Goal: Task Accomplishment & Management: Complete application form

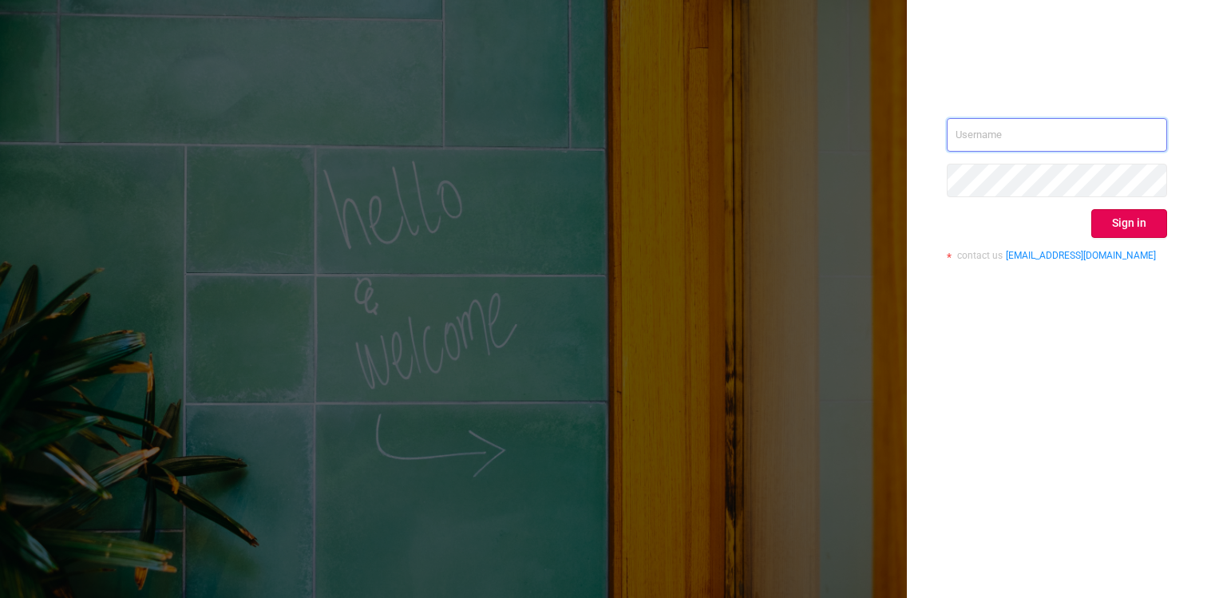
click at [1006, 132] on input "text" at bounding box center [1057, 135] width 220 height 34
click at [1100, 99] on div "Sign in contact us [EMAIL_ADDRESS][DOMAIN_NAME]" at bounding box center [1057, 299] width 300 height 598
click at [1119, 129] on input "text" at bounding box center [1057, 135] width 220 height 34
click at [0, 597] on com-1password-button at bounding box center [0, 598] width 0 height 0
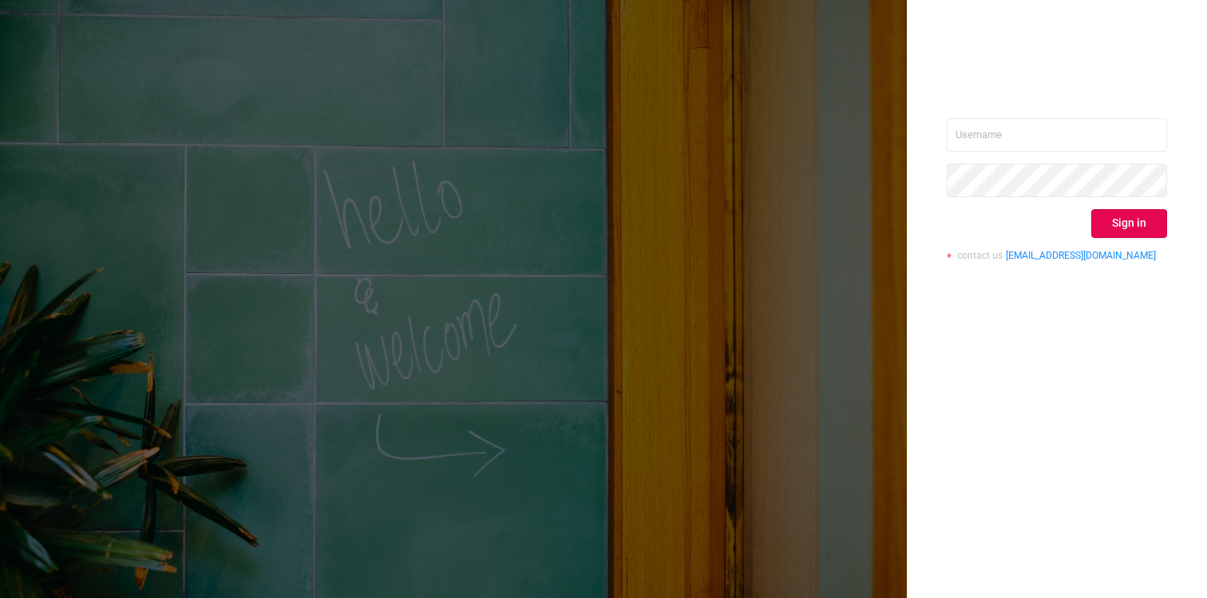
click at [1137, 60] on div at bounding box center [1057, 67] width 220 height 22
click at [1148, 142] on input "text" at bounding box center [1057, 135] width 220 height 34
click at [0, 597] on com-1password-button at bounding box center [0, 598] width 0 height 0
click at [1162, 102] on div "Sign in contact us [EMAIL_ADDRESS][DOMAIN_NAME]" at bounding box center [1057, 299] width 300 height 598
click at [1148, 137] on body "Sign in contact us [EMAIL_ADDRESS][DOMAIN_NAME]" at bounding box center [603, 299] width 1207 height 598
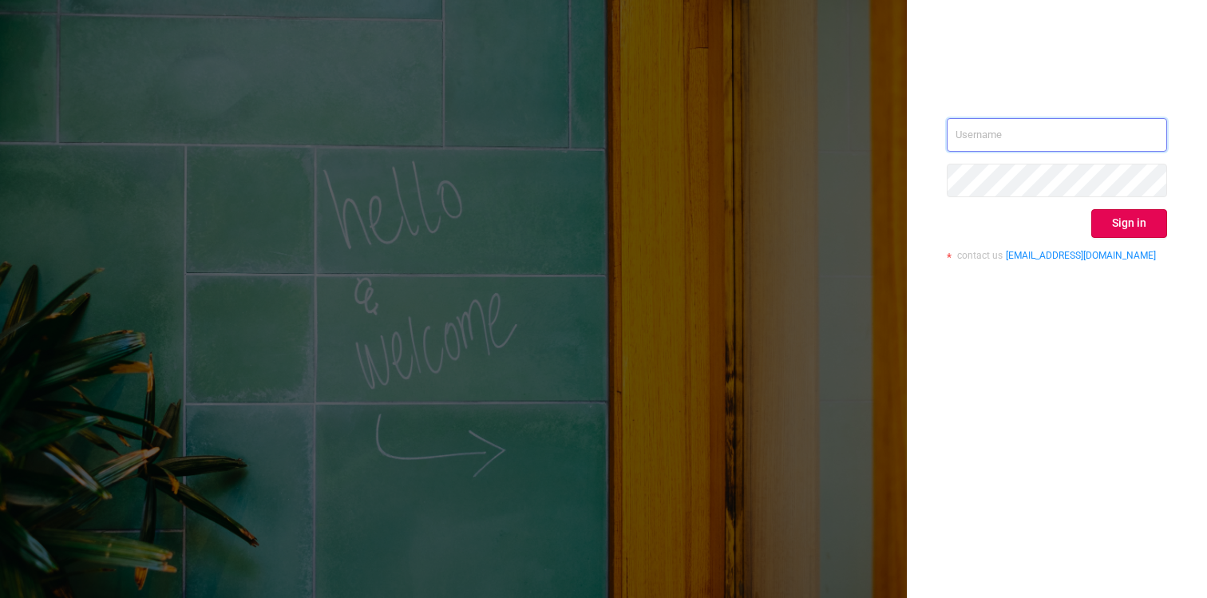
click at [0, 597] on com-1password-button at bounding box center [0, 598] width 0 height 0
type input "[EMAIL_ADDRESS][DOMAIN_NAME]"
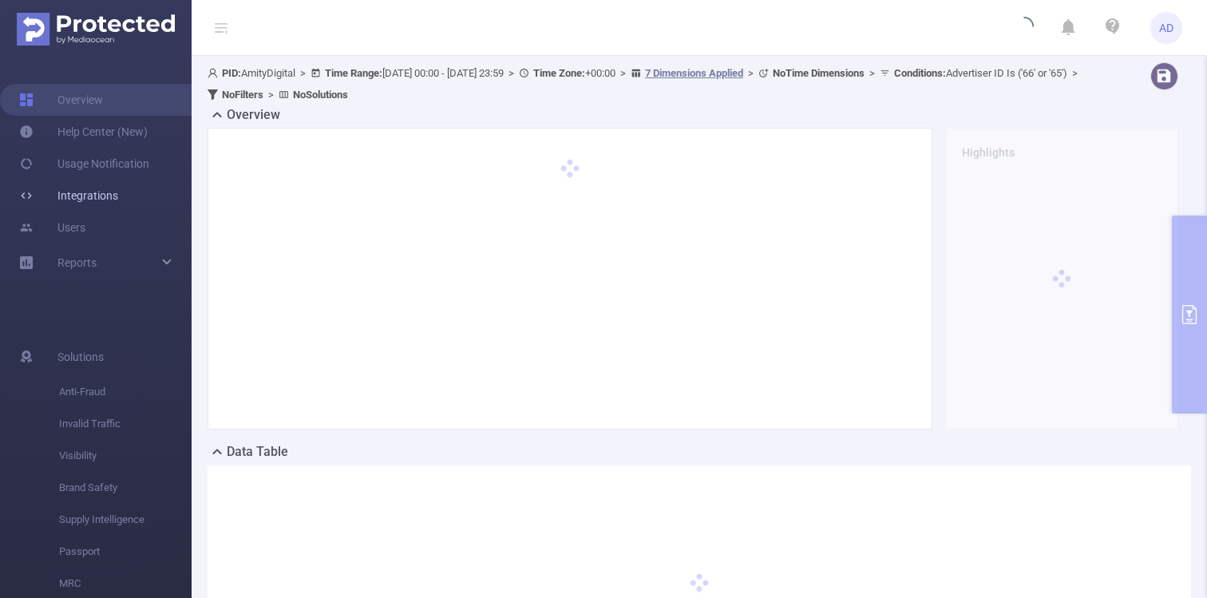
click at [109, 193] on link "Integrations" at bounding box center [68, 196] width 99 height 32
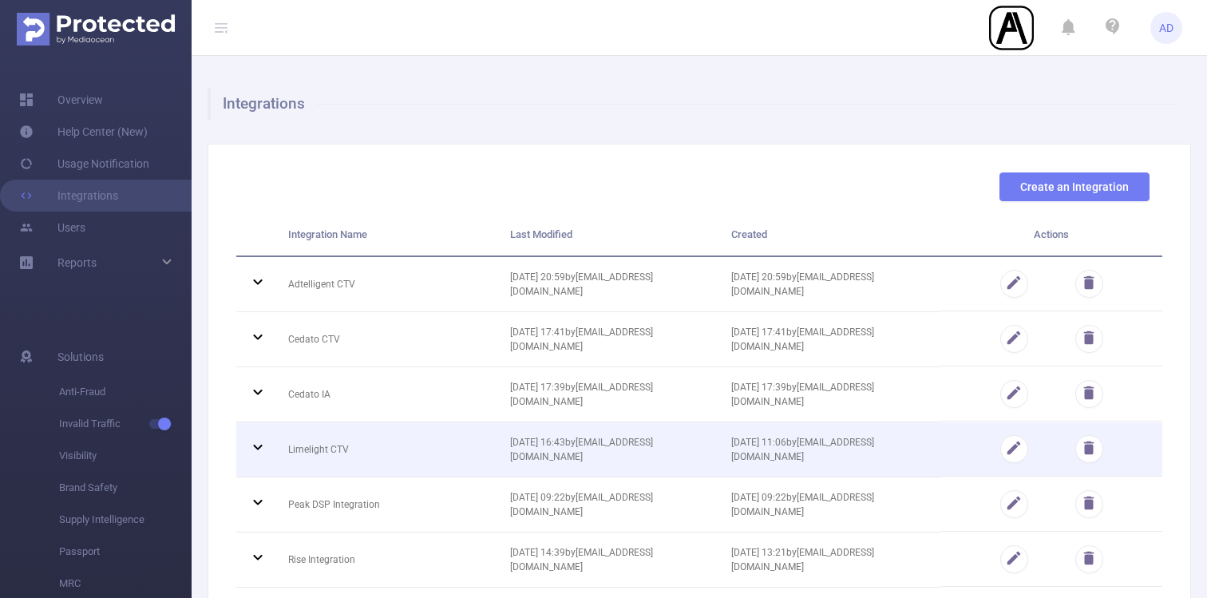
scroll to position [113, 0]
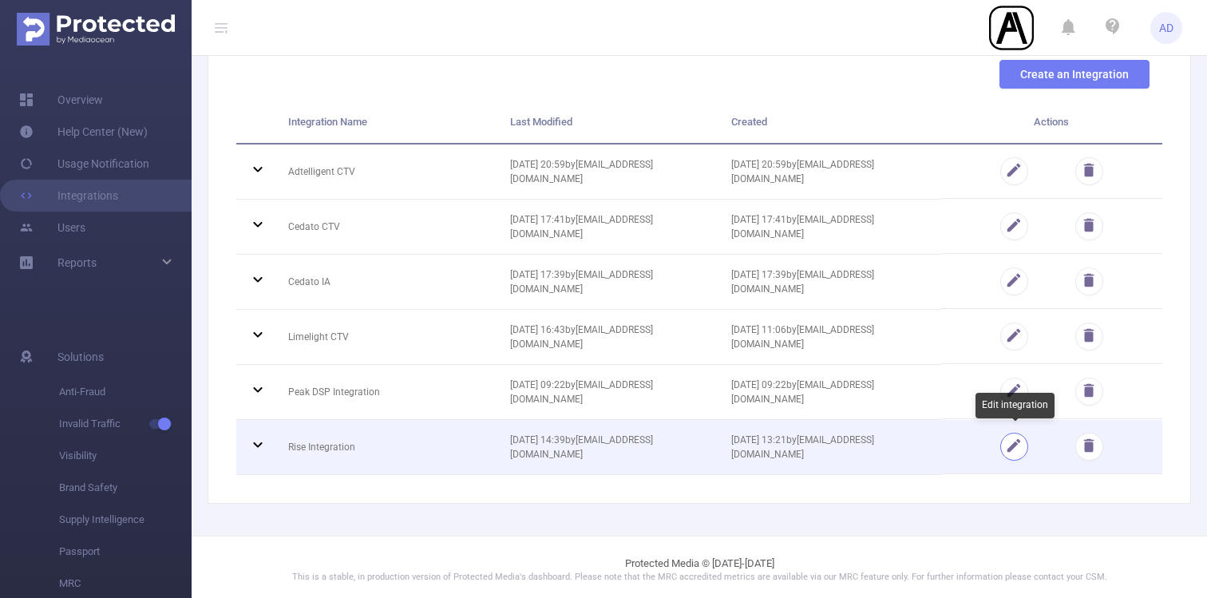
click at [1017, 442] on button "button" at bounding box center [1014, 447] width 28 height 28
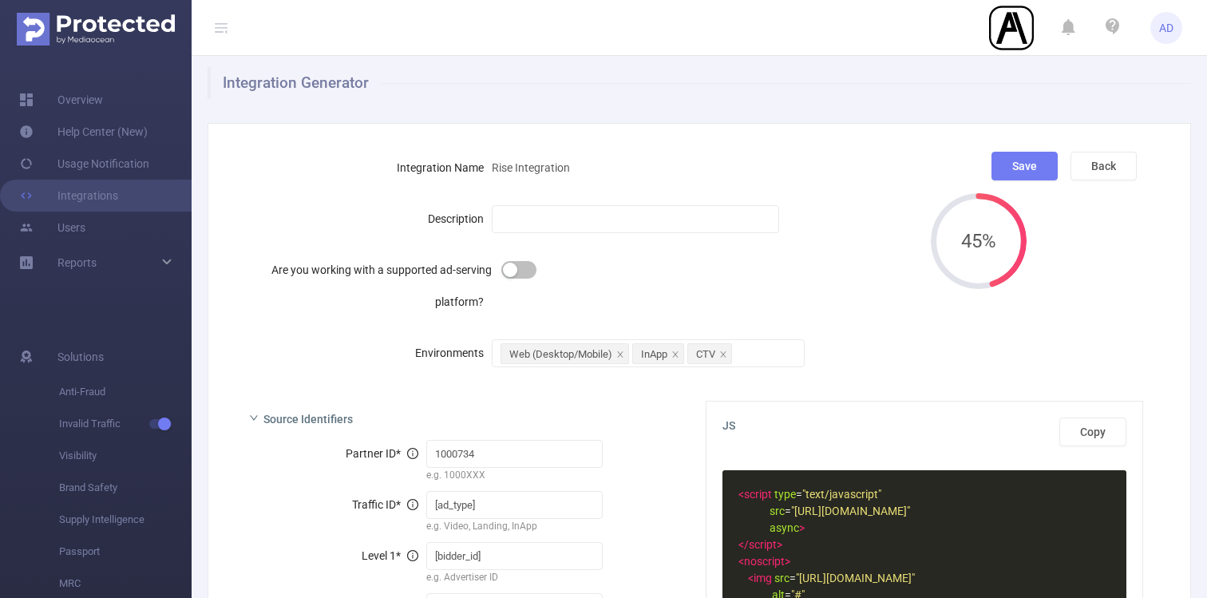
scroll to position [0, 0]
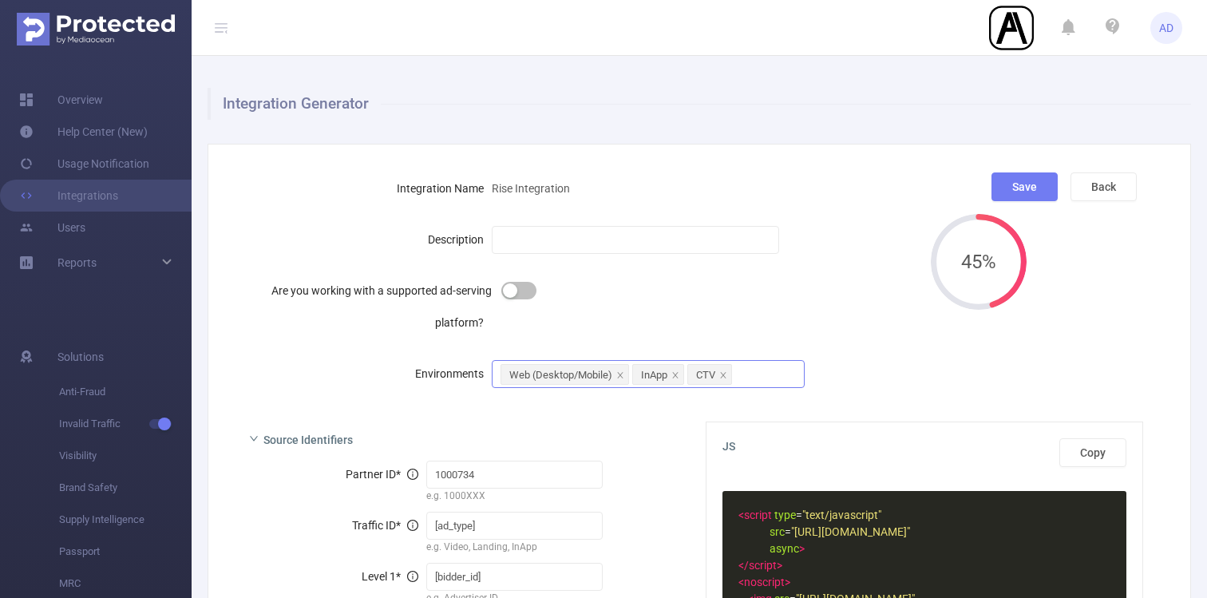
click at [762, 381] on div "Web (Desktop/Mobile) InApp CTV" at bounding box center [647, 374] width 294 height 26
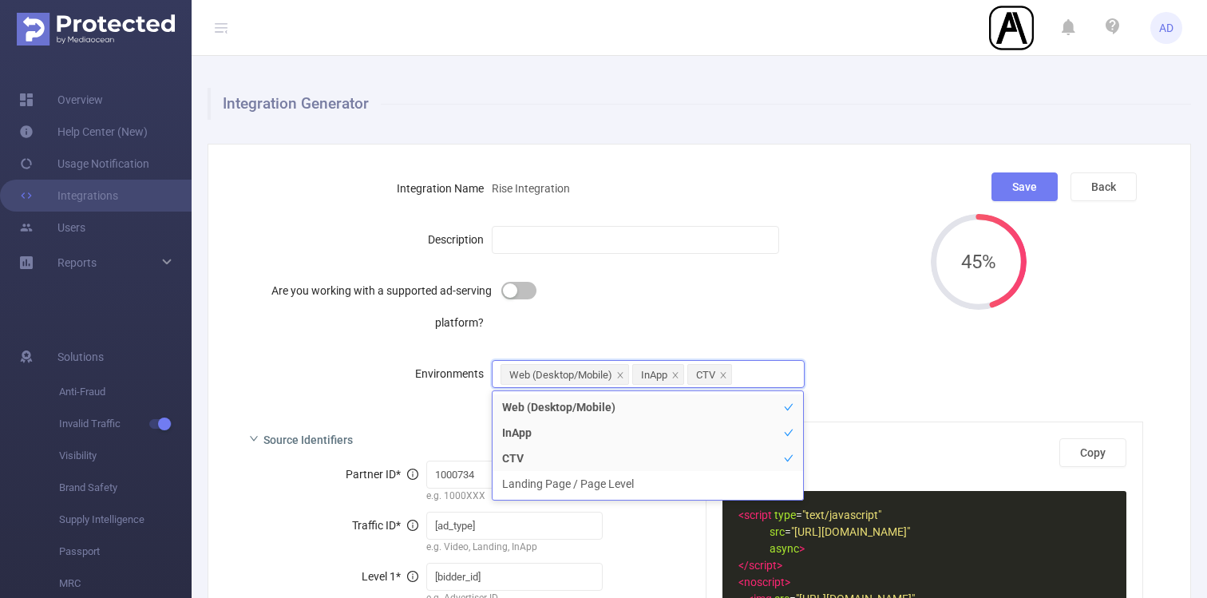
click at [905, 384] on div "Environments Web (Desktop/Mobile) InApp CTV" at bounding box center [577, 374] width 682 height 32
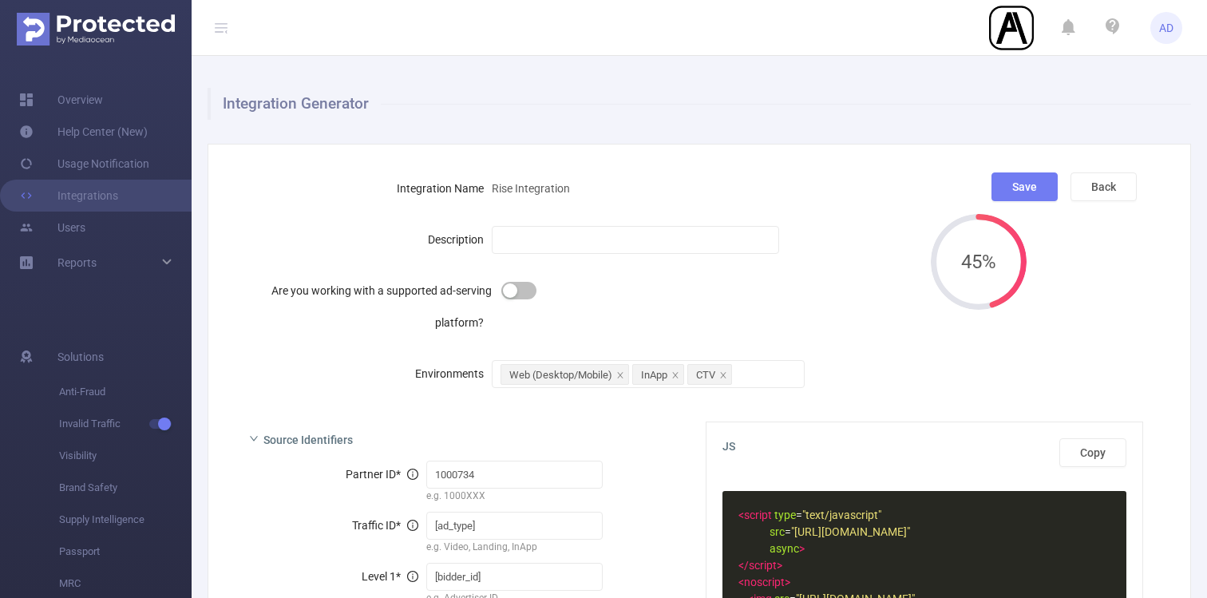
scroll to position [2, 0]
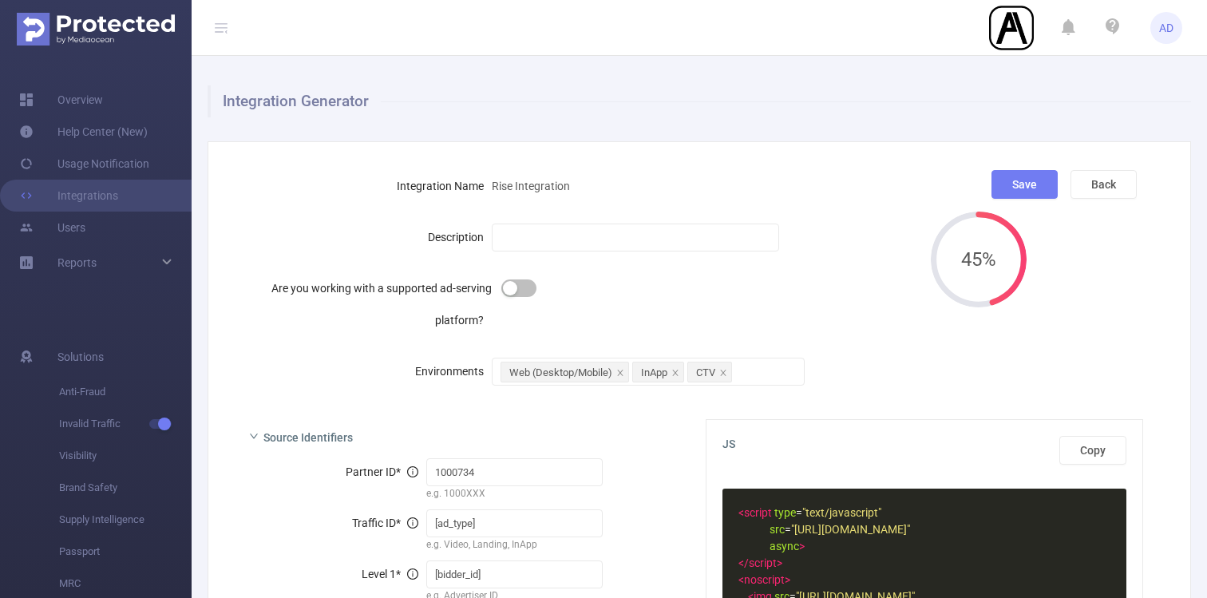
click at [507, 287] on button "button" at bounding box center [518, 288] width 35 height 18
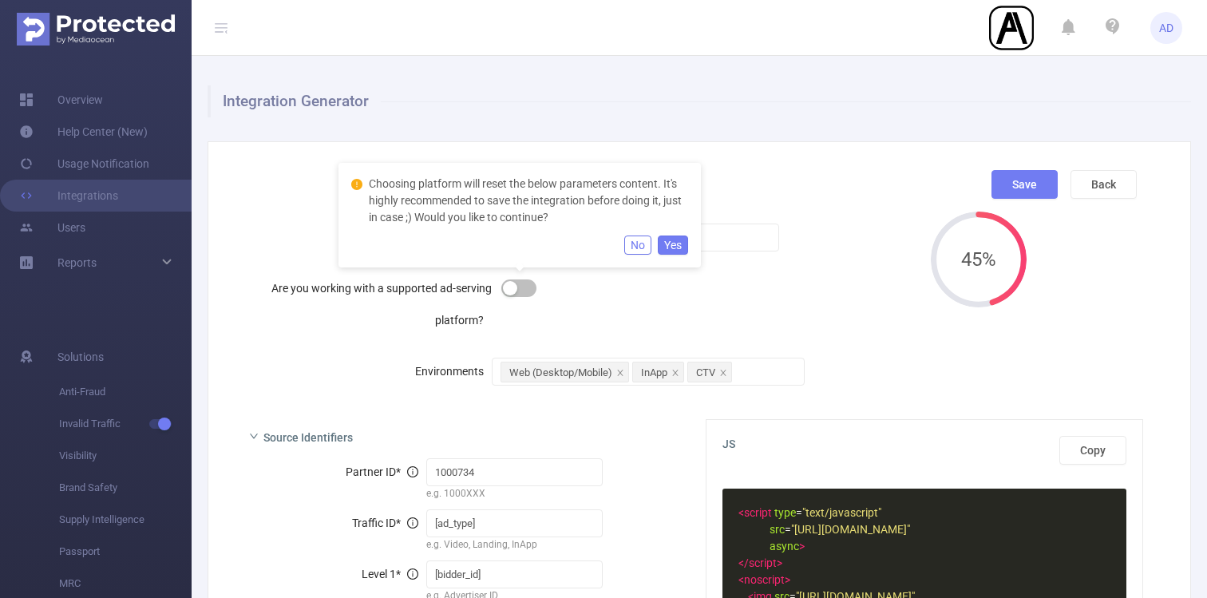
click at [638, 244] on button "No" at bounding box center [637, 244] width 27 height 19
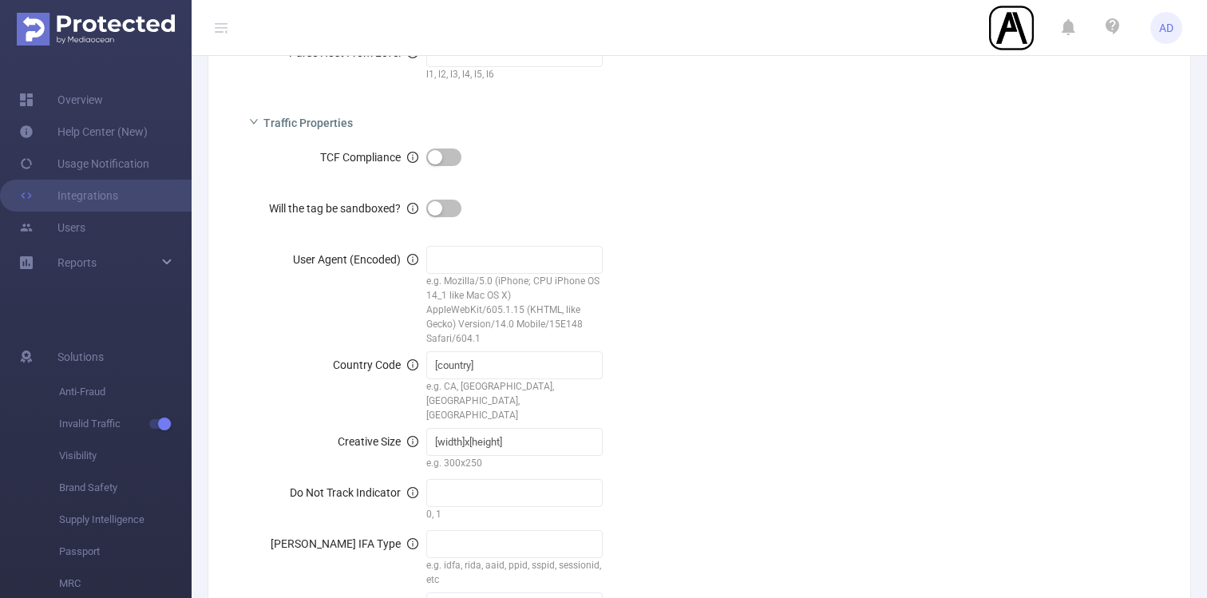
scroll to position [1372, 0]
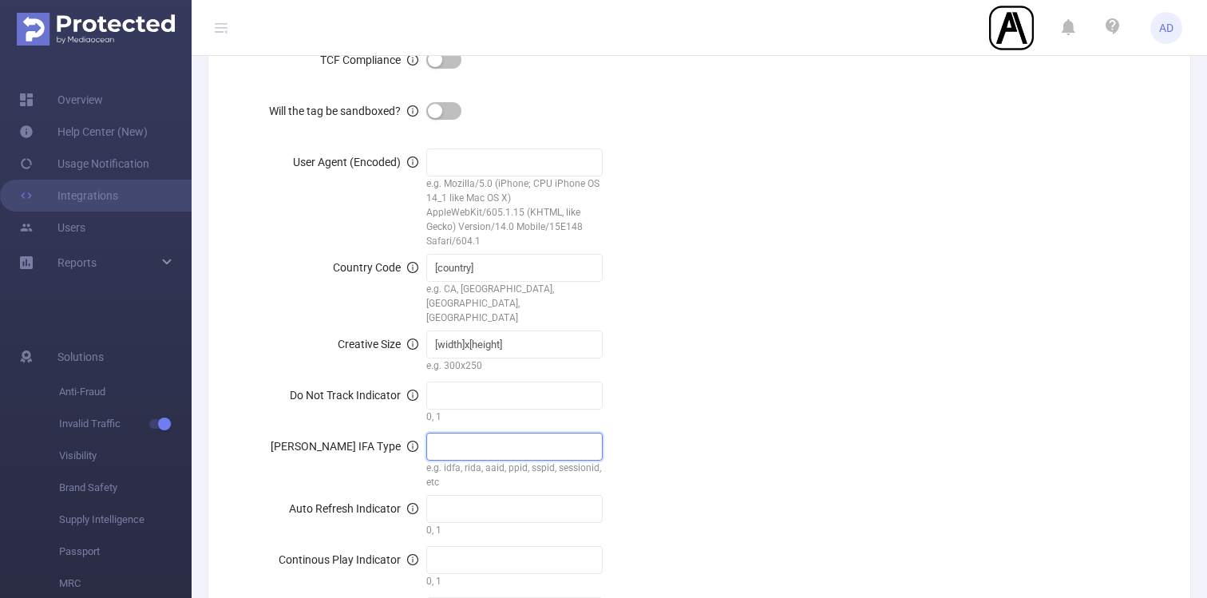
click at [475, 433] on input "text" at bounding box center [514, 447] width 177 height 28
paste input "[ifa_type]"
type input "[ifa_type]"
click at [512, 170] on input "text" at bounding box center [514, 162] width 177 height 28
paste input "[user_agent]"
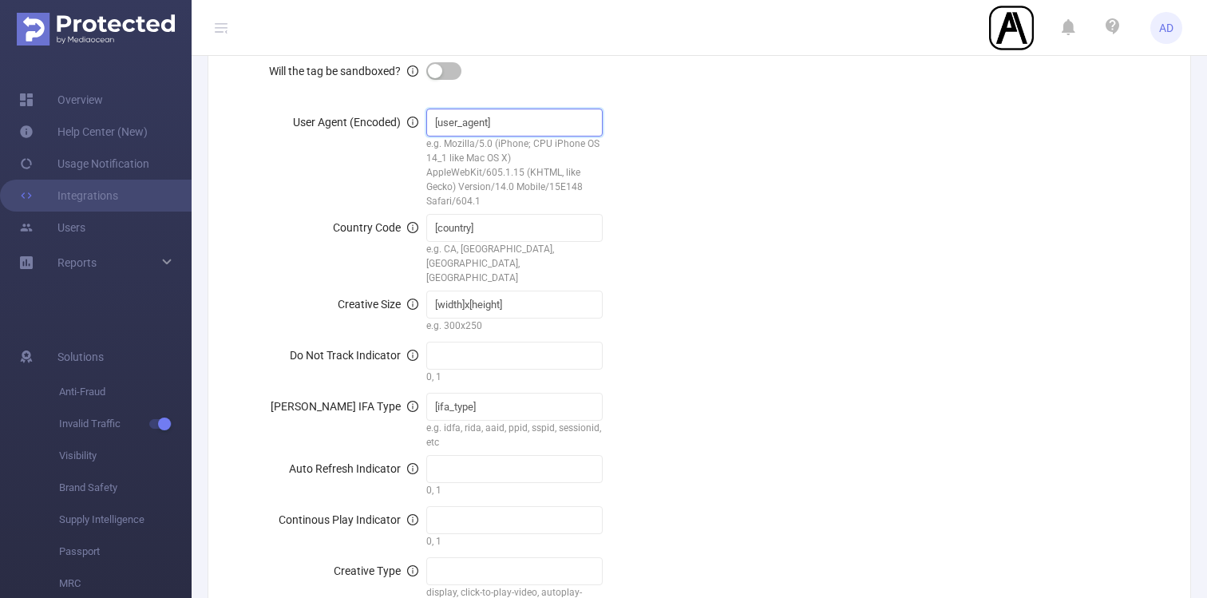
scroll to position [1413, 0]
type input "[user_agent]"
click at [511, 341] on input "text" at bounding box center [514, 355] width 177 height 28
paste input "[dnt]"
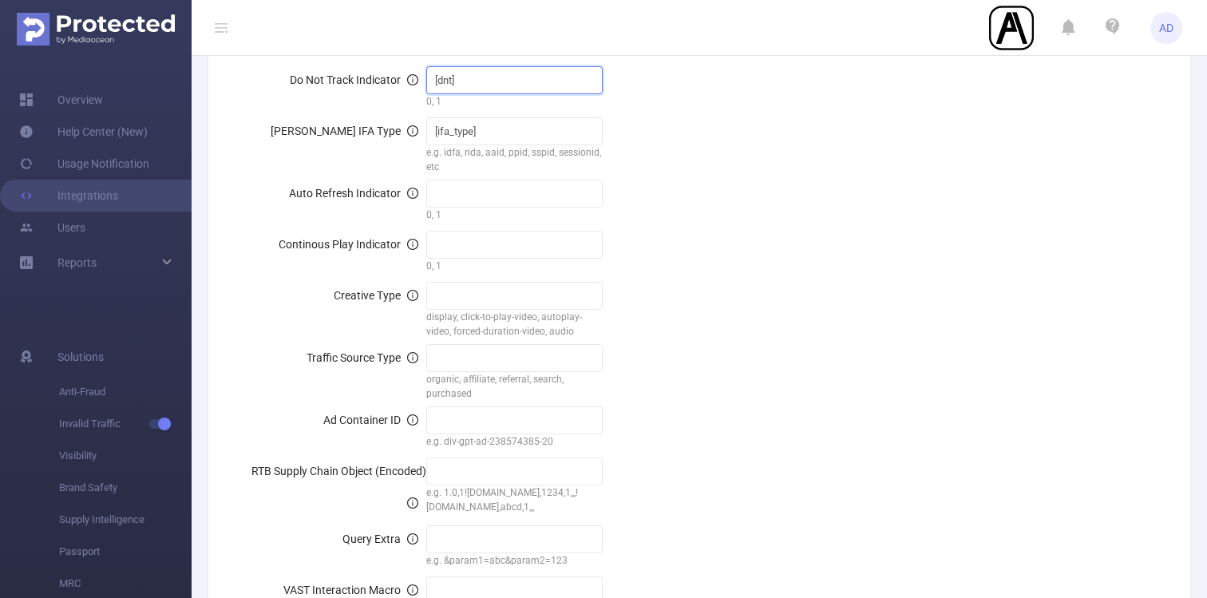
scroll to position [1721, 0]
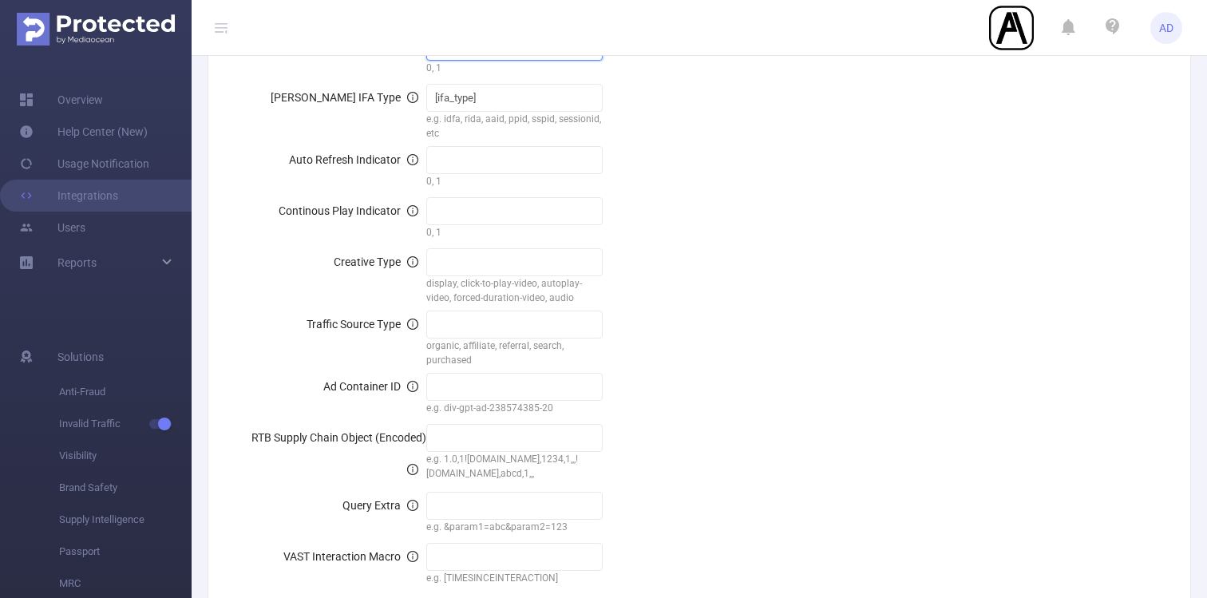
type input "[dnt]"
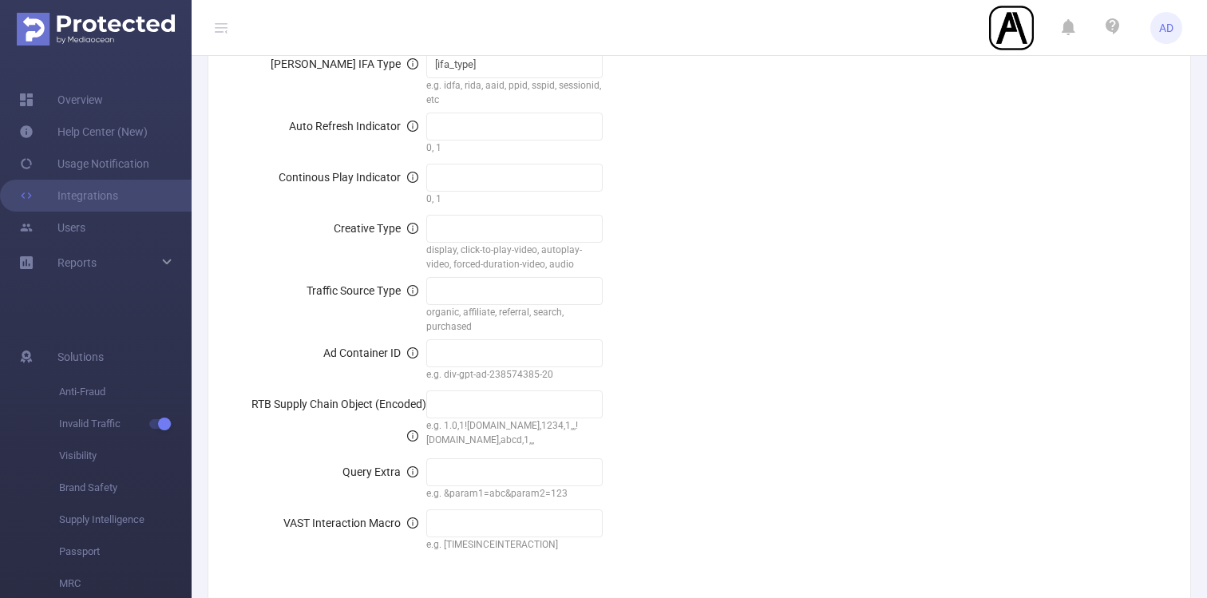
scroll to position [1761, 0]
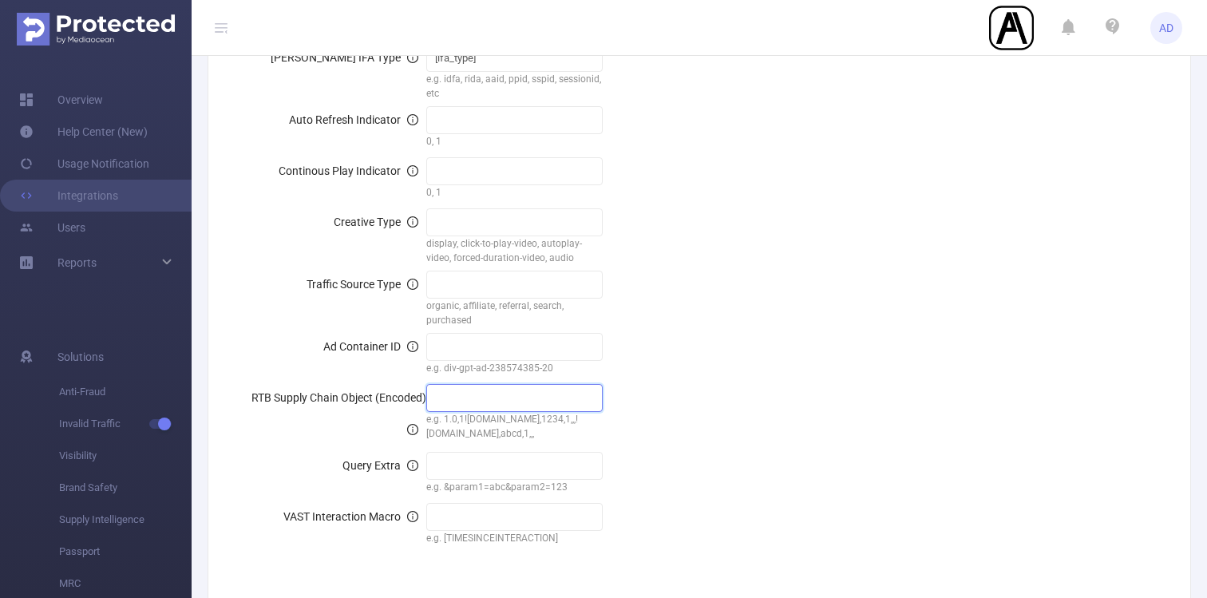
click at [477, 384] on input "text" at bounding box center [514, 398] width 177 height 28
paste input "[[PERSON_NAME]]"
type input "[[PERSON_NAME]]"
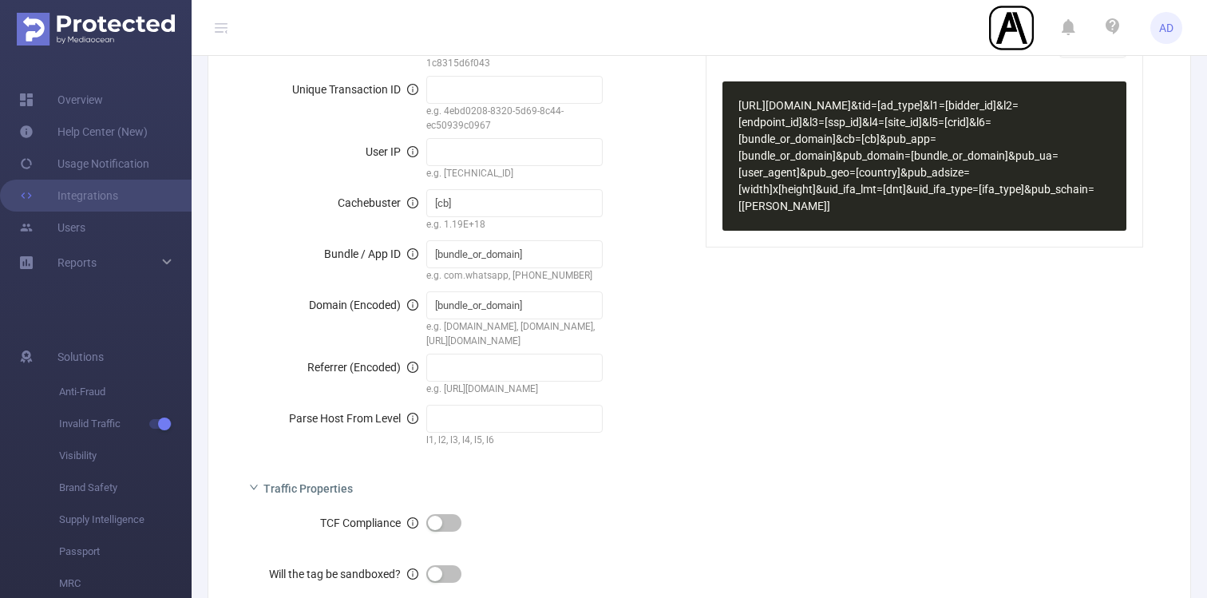
scroll to position [844, 0]
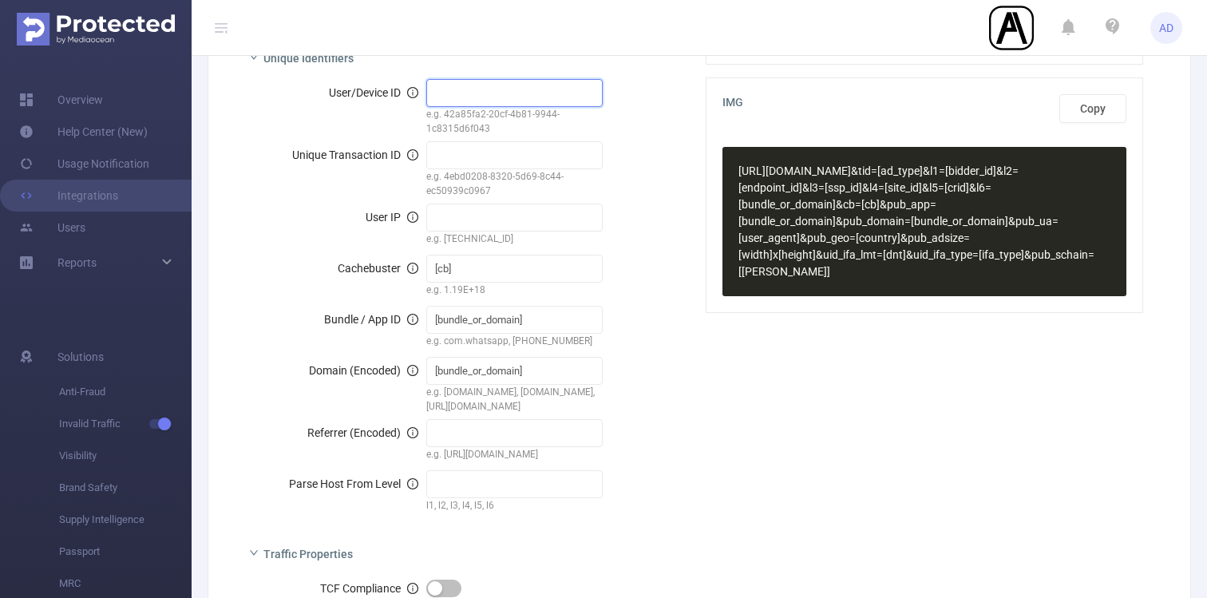
click at [468, 96] on input "text" at bounding box center [514, 93] width 177 height 28
paste input "[ifa_or_uid]"
type input "[ifa_or_uid]"
click at [381, 217] on span "User IP" at bounding box center [392, 217] width 53 height 13
click at [480, 210] on input "text" at bounding box center [514, 218] width 177 height 28
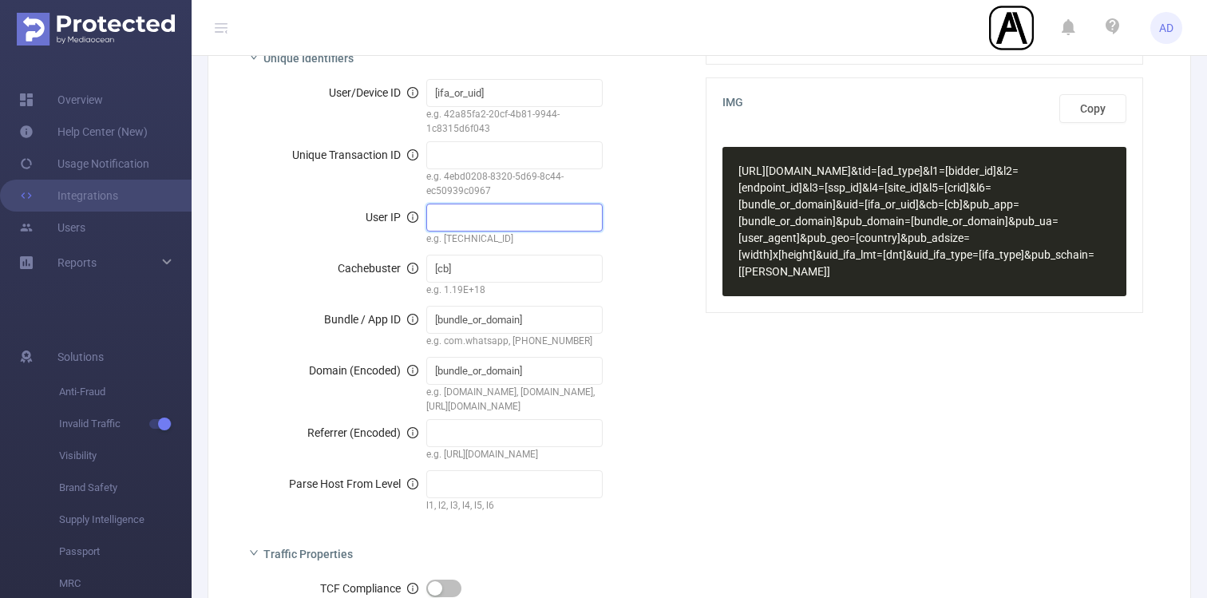
paste input "[ip]"
type input "[ip]"
click at [871, 413] on div "JS Copy ​ x < script type = "text/javascript" src = "[URL][DOMAIN_NAME][PERSON_…" at bounding box center [924, 529] width 463 height 1903
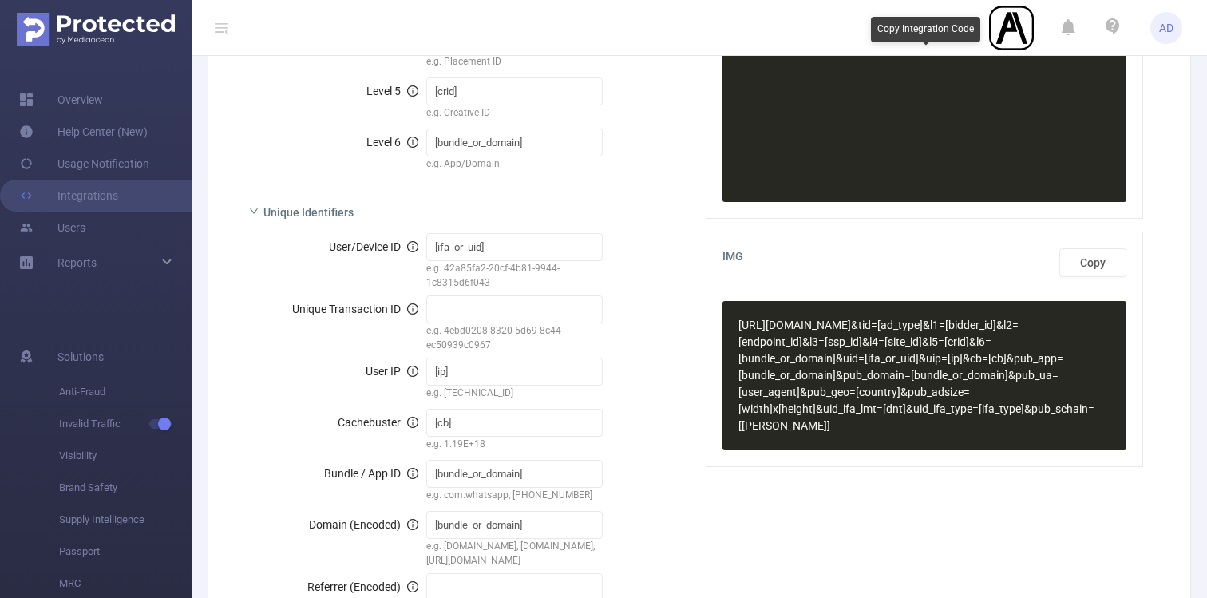
scroll to position [694, 0]
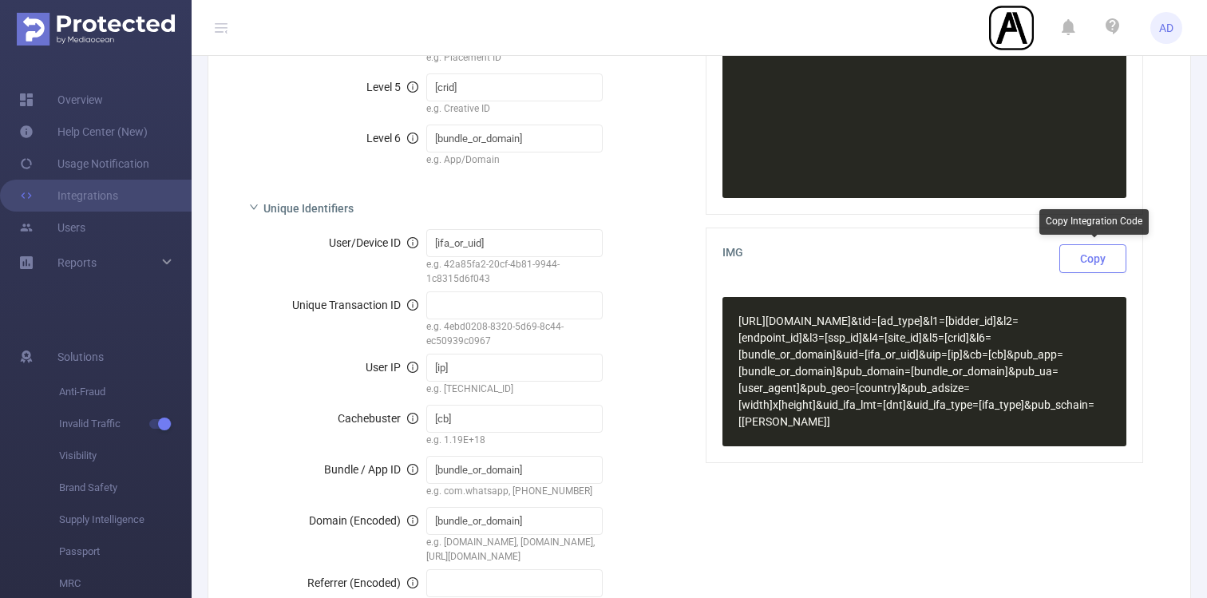
click at [1085, 257] on button "Copy" at bounding box center [1092, 258] width 67 height 29
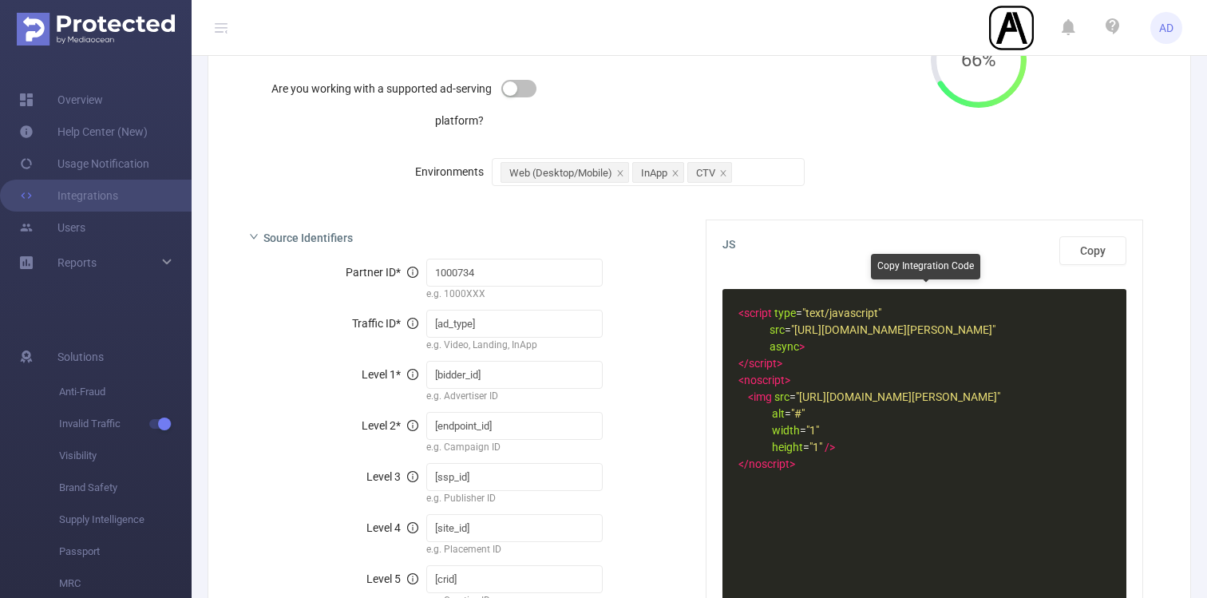
scroll to position [0, 0]
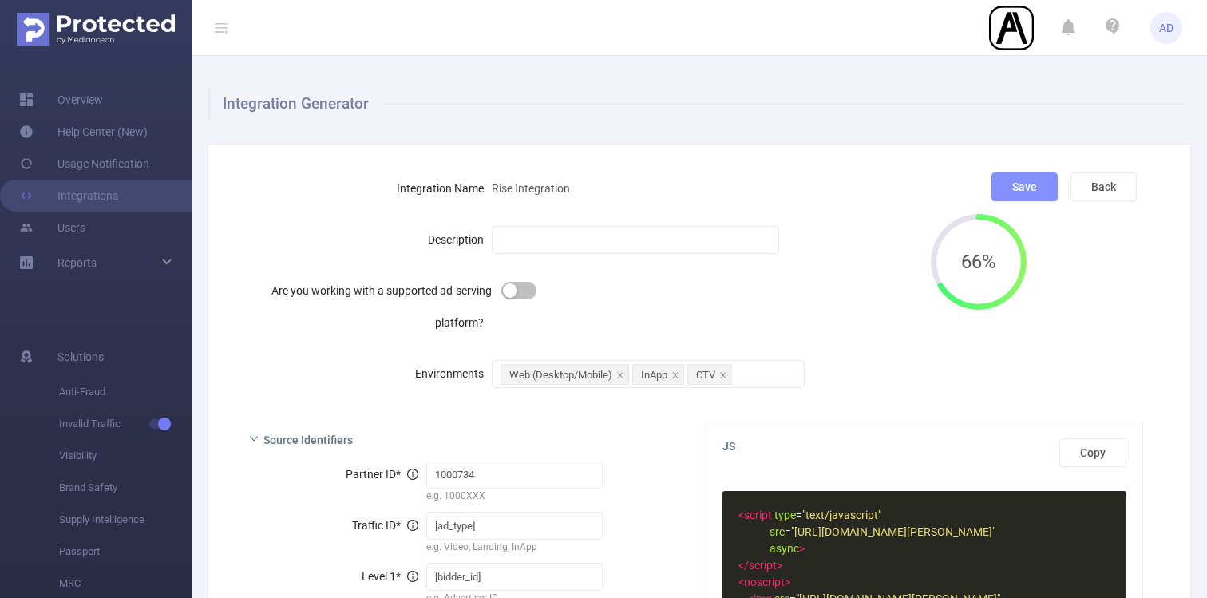
click at [1037, 182] on button "Save" at bounding box center [1024, 186] width 66 height 29
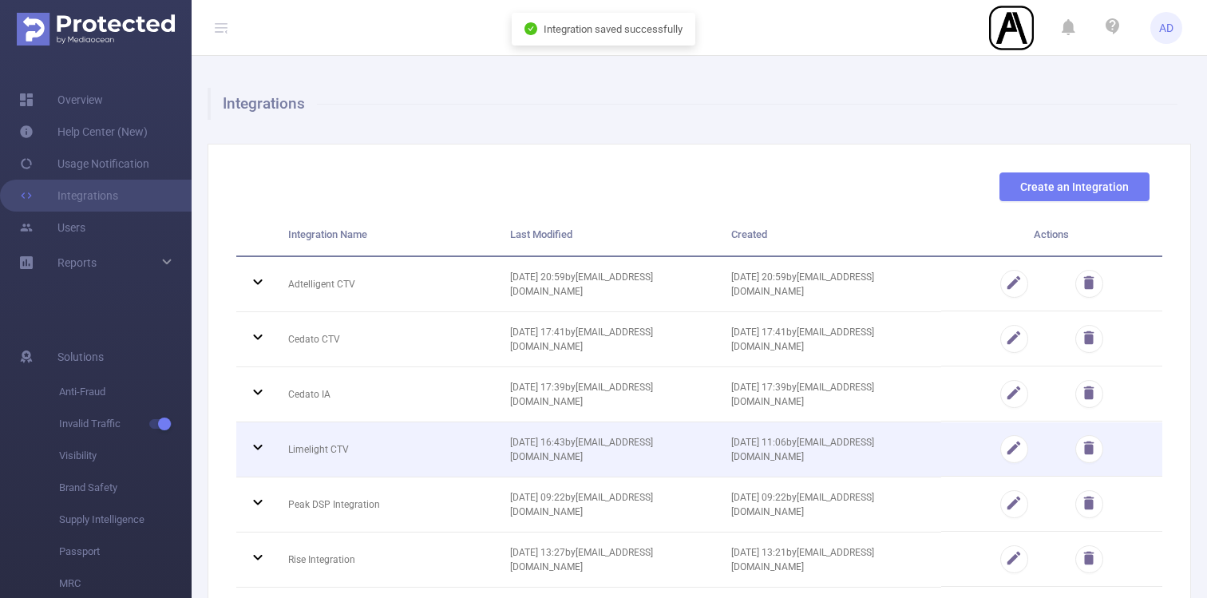
scroll to position [113, 0]
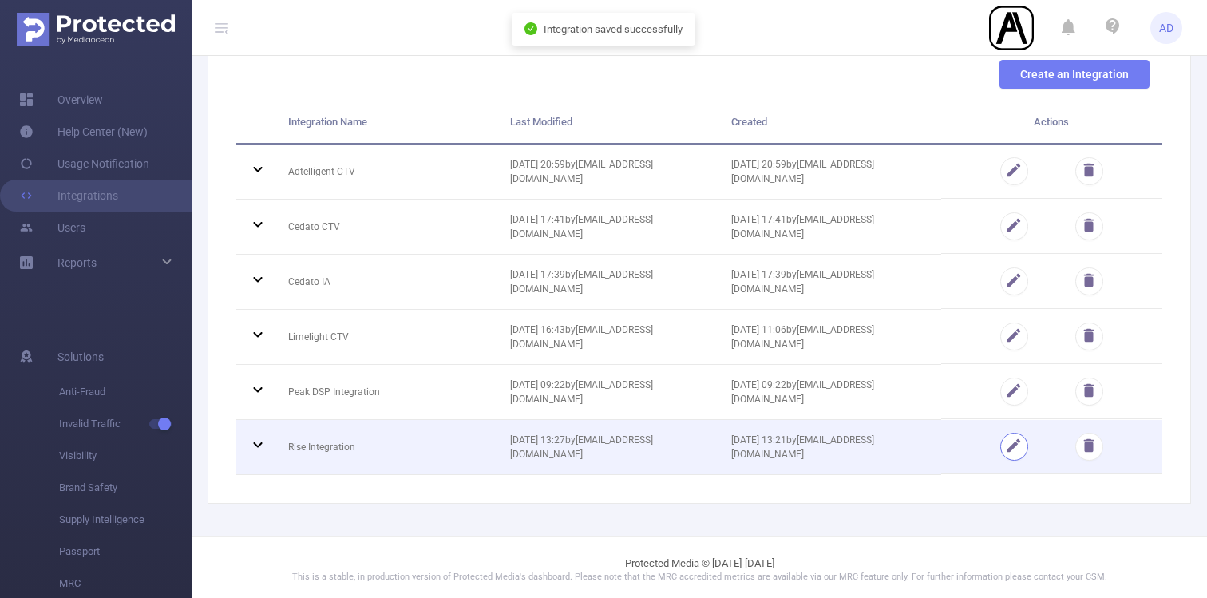
click at [1013, 440] on button "button" at bounding box center [1014, 447] width 28 height 28
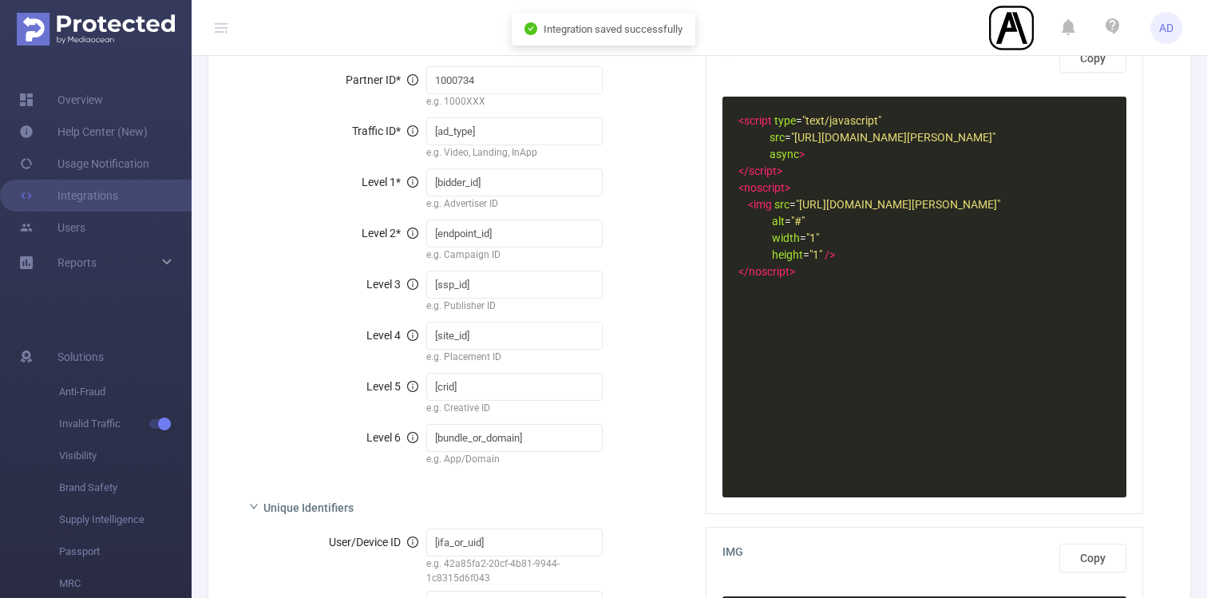
scroll to position [406, 0]
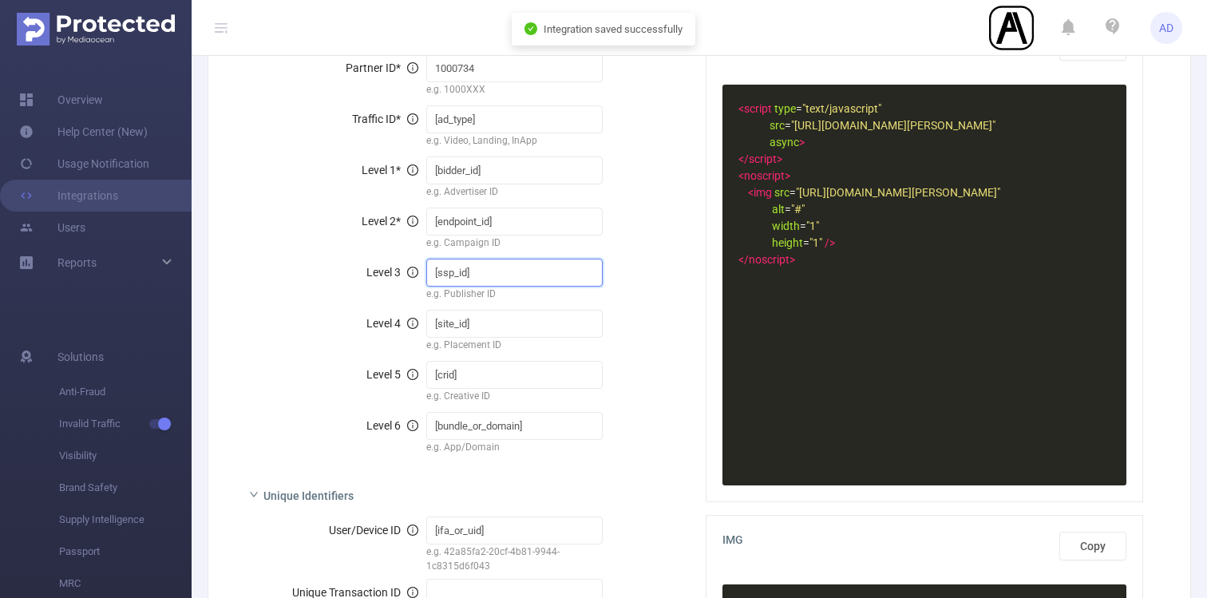
click at [510, 272] on input "[ssp_id]" at bounding box center [514, 273] width 177 height 28
click at [513, 171] on input "[bidder_id]" at bounding box center [514, 170] width 177 height 28
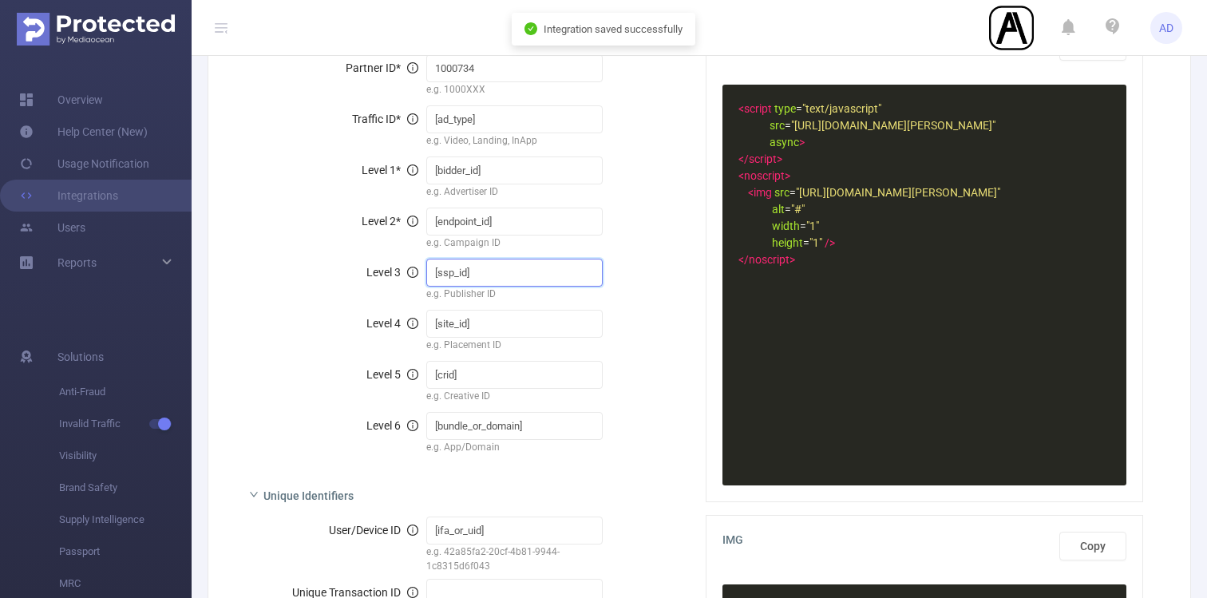
click at [509, 276] on input "[ssp_id]" at bounding box center [514, 273] width 177 height 28
paste input "[bidder_id]"
click at [469, 271] on input "[ssp_id][bidder_id]" at bounding box center [514, 273] width 177 height 28
type input "[ssp_id][bidder_id]"
click at [504, 170] on input "[bidder_id]" at bounding box center [514, 170] width 177 height 28
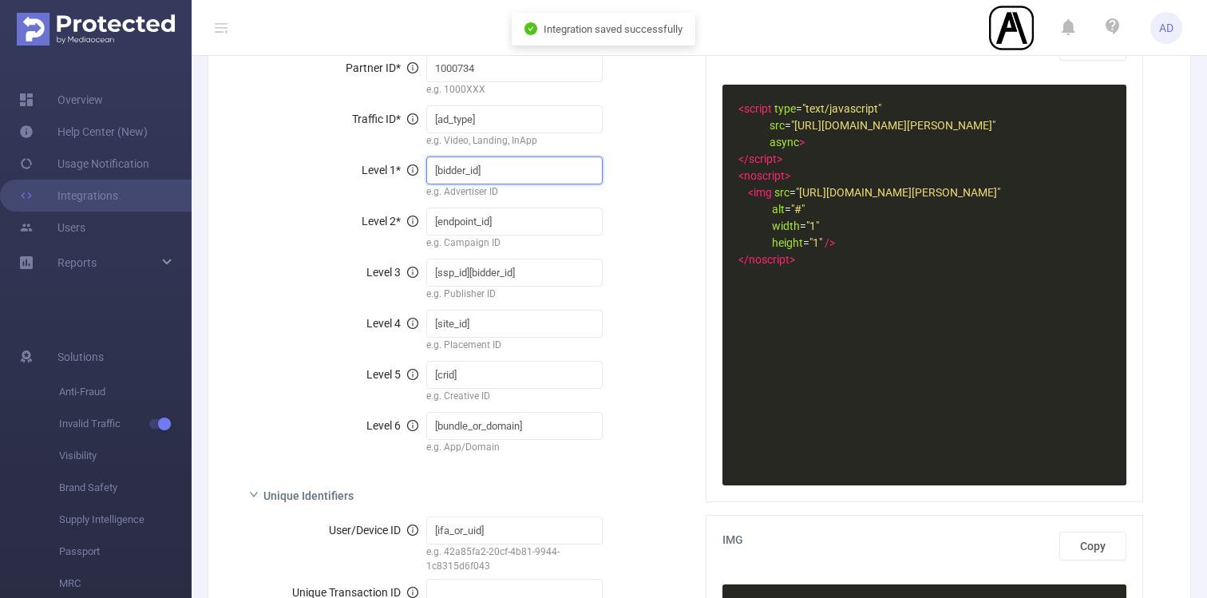
click at [504, 170] on input "[bidder_id]" at bounding box center [514, 170] width 177 height 28
paste input "ssp"
type input "[ssp_id]"
click at [471, 271] on input "[ssp_id][bidder_id]" at bounding box center [514, 273] width 177 height 28
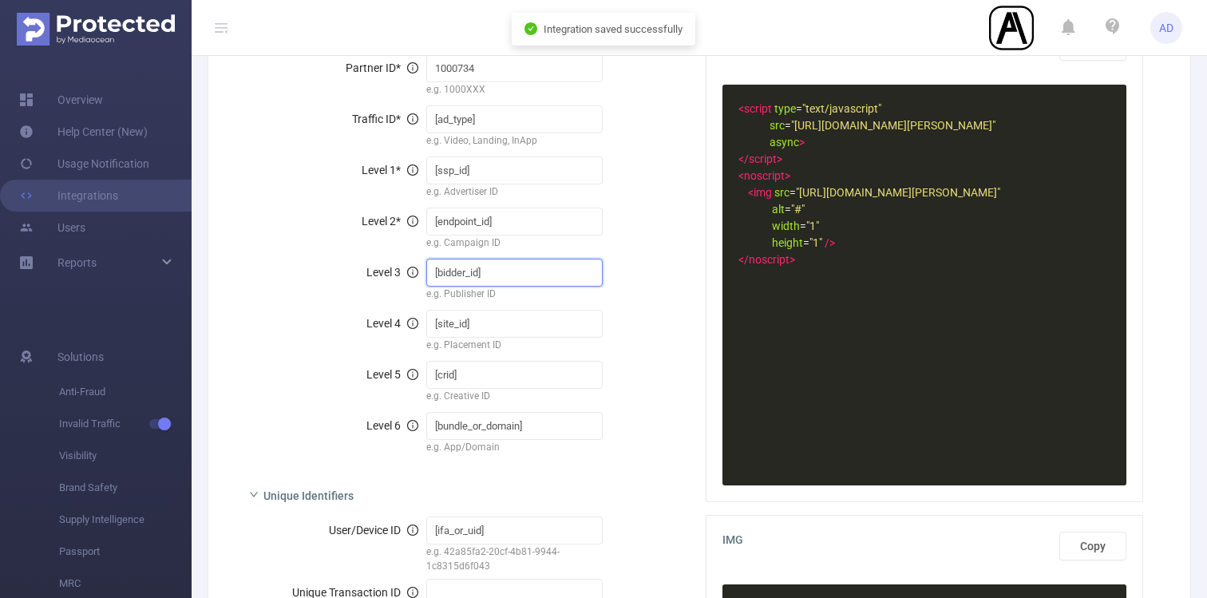
type input "[bidder_id]"
click at [518, 331] on input "[site_id]" at bounding box center [514, 324] width 177 height 28
click at [518, 330] on input "[site_id]" at bounding box center [514, 324] width 177 height 28
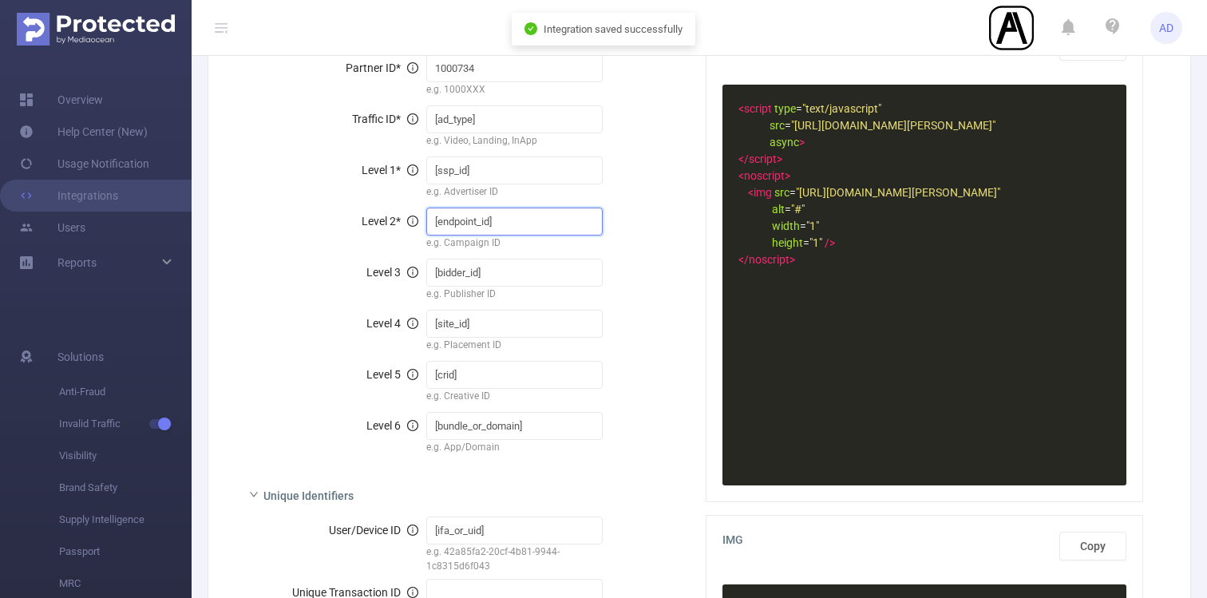
click at [518, 216] on input "[endpoint_id]" at bounding box center [514, 222] width 177 height 28
paste input "[site_id]"
click at [494, 218] on input "[endpoint_id][site_id]" at bounding box center [514, 222] width 177 height 28
type input "[site_id]"
click at [493, 322] on input "[site_id]" at bounding box center [514, 324] width 177 height 28
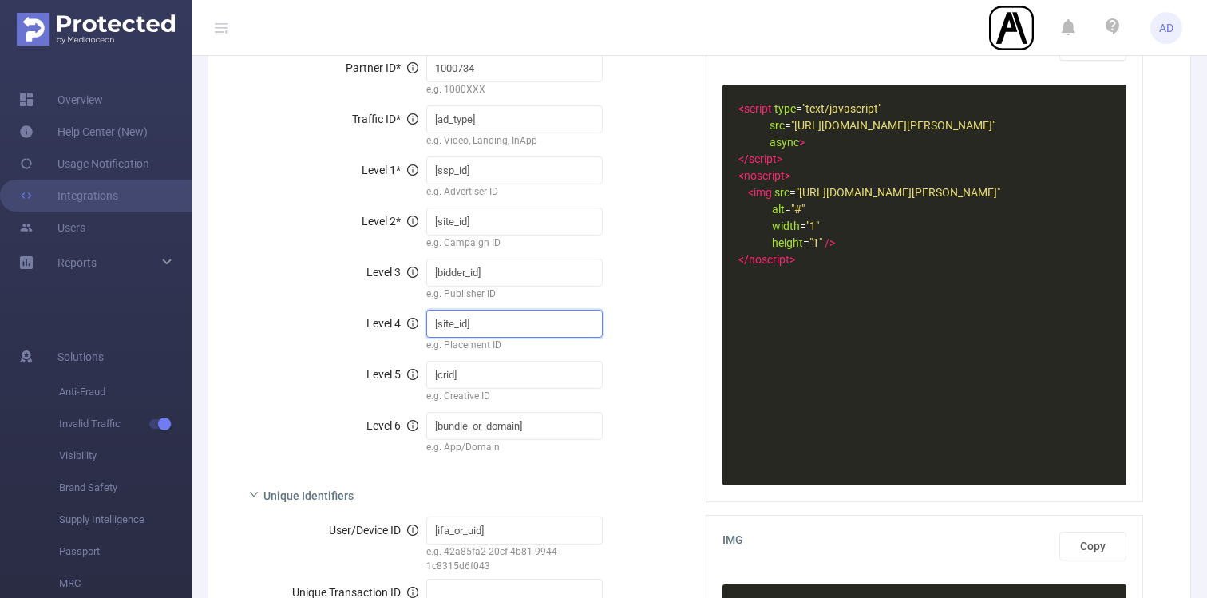
click at [493, 322] on input "[site_id]" at bounding box center [514, 324] width 177 height 28
paste input "endpoint"
type input "[endpoint_id]"
click at [673, 338] on div "Level 4 [endpoint_id] e.g. Placement ID" at bounding box center [461, 330] width 425 height 47
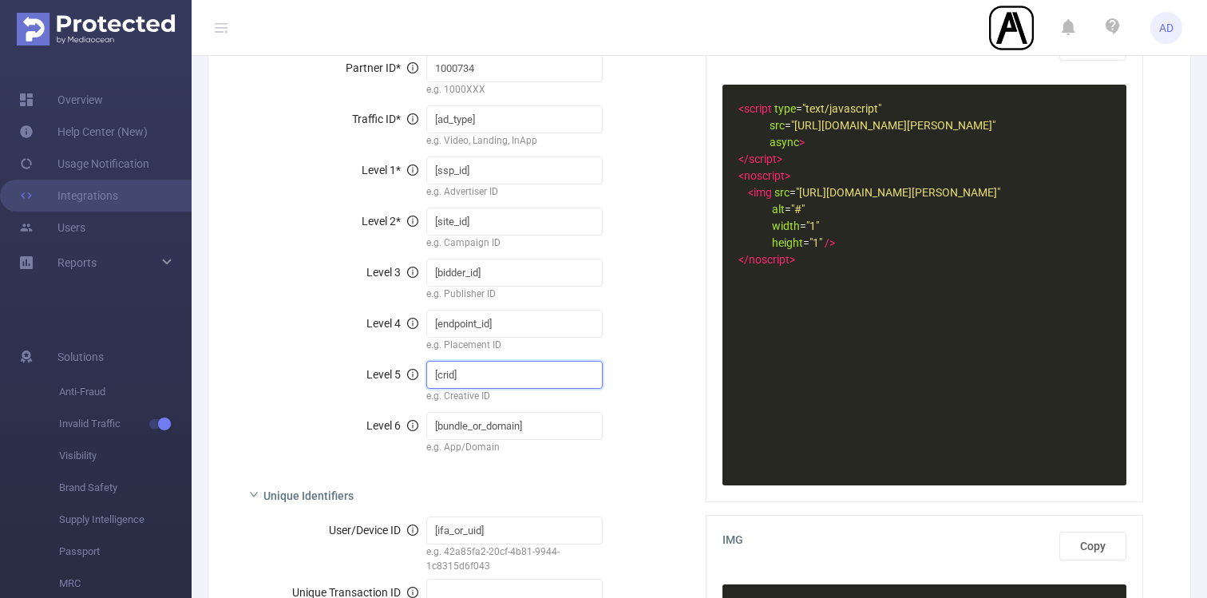
click at [480, 373] on input "[crid]" at bounding box center [514, 375] width 177 height 28
click at [547, 424] on input "[bundle_or_domain]" at bounding box center [514, 426] width 177 height 28
paste input "[crid]"
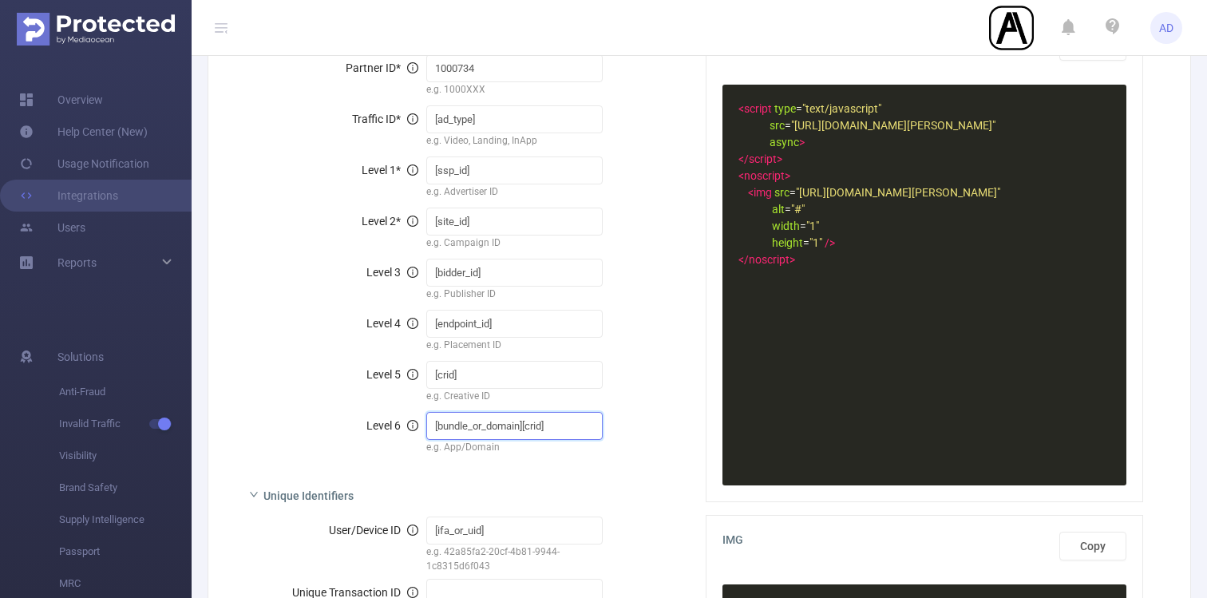
click at [525, 423] on input "[bundle_or_domain][crid]" at bounding box center [514, 426] width 177 height 28
type input "[bundle_or_domain][crid]"
click at [508, 363] on input "[crid]" at bounding box center [514, 375] width 177 height 28
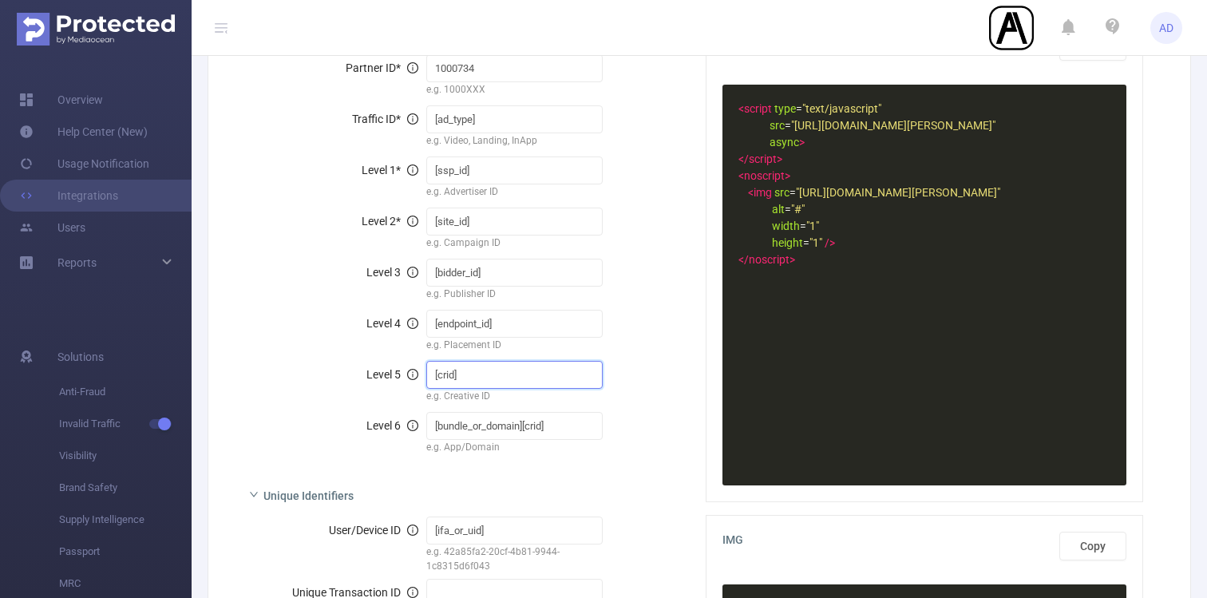
paste input "bundle_or_domain"
type input "[bundle_or_domain]"
click at [524, 424] on input "[bundle_or_domain][crid]" at bounding box center [514, 426] width 177 height 28
type input "[crid]"
click at [628, 358] on div "Level 5 [bundle_or_domain] e.g. Creative ID" at bounding box center [461, 381] width 425 height 47
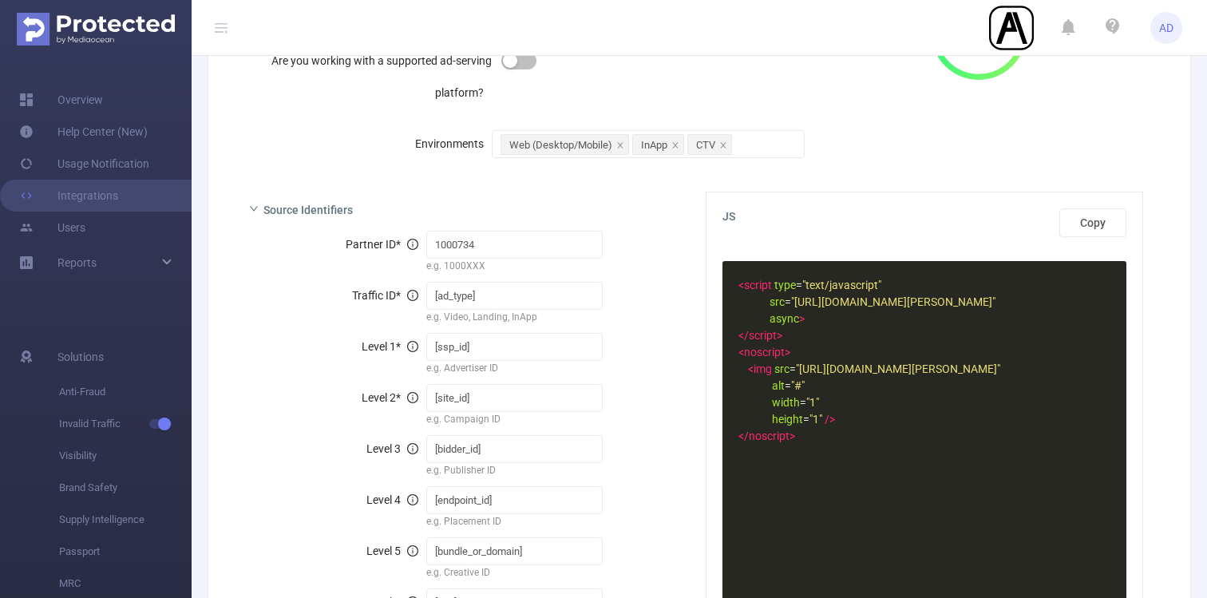
scroll to position [17, 0]
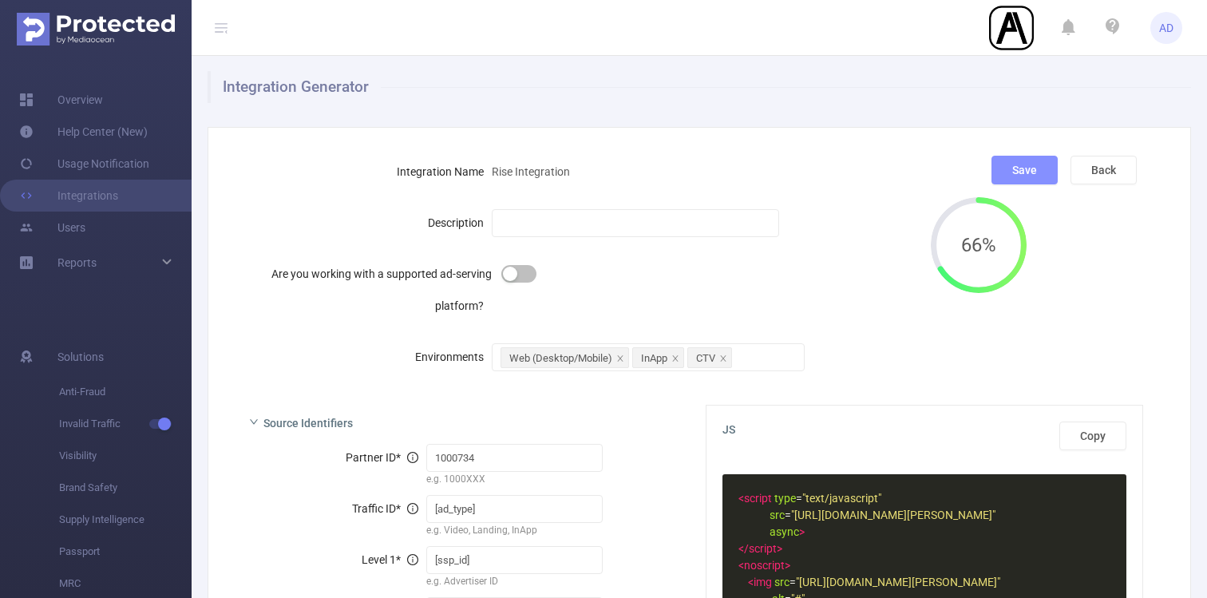
click at [1010, 164] on button "Save" at bounding box center [1024, 170] width 66 height 29
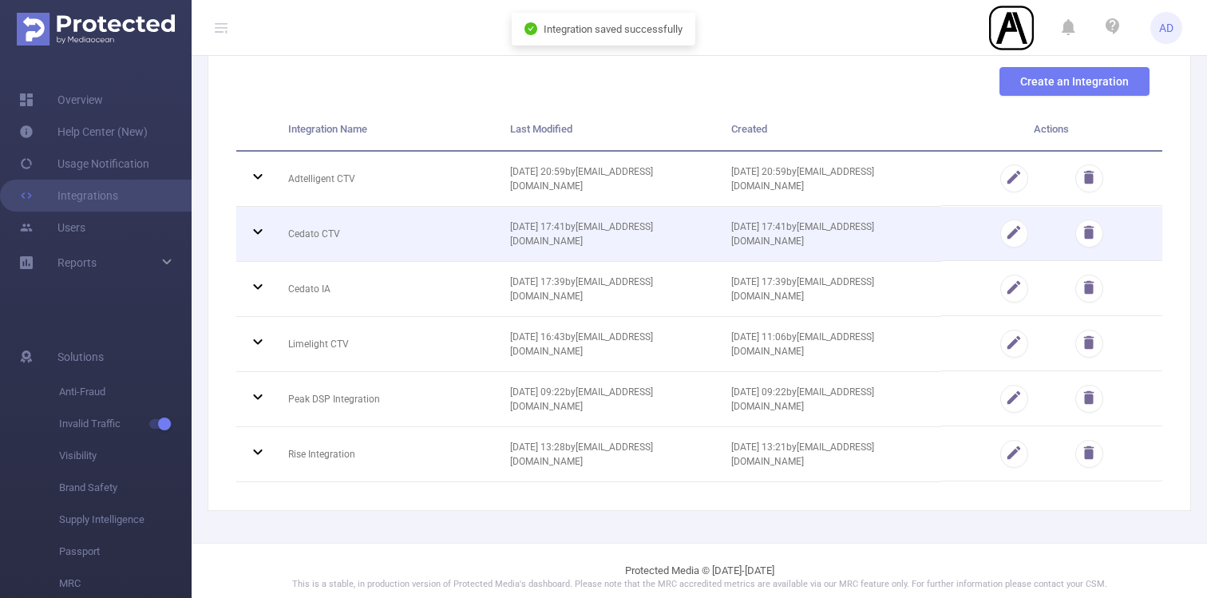
scroll to position [113, 0]
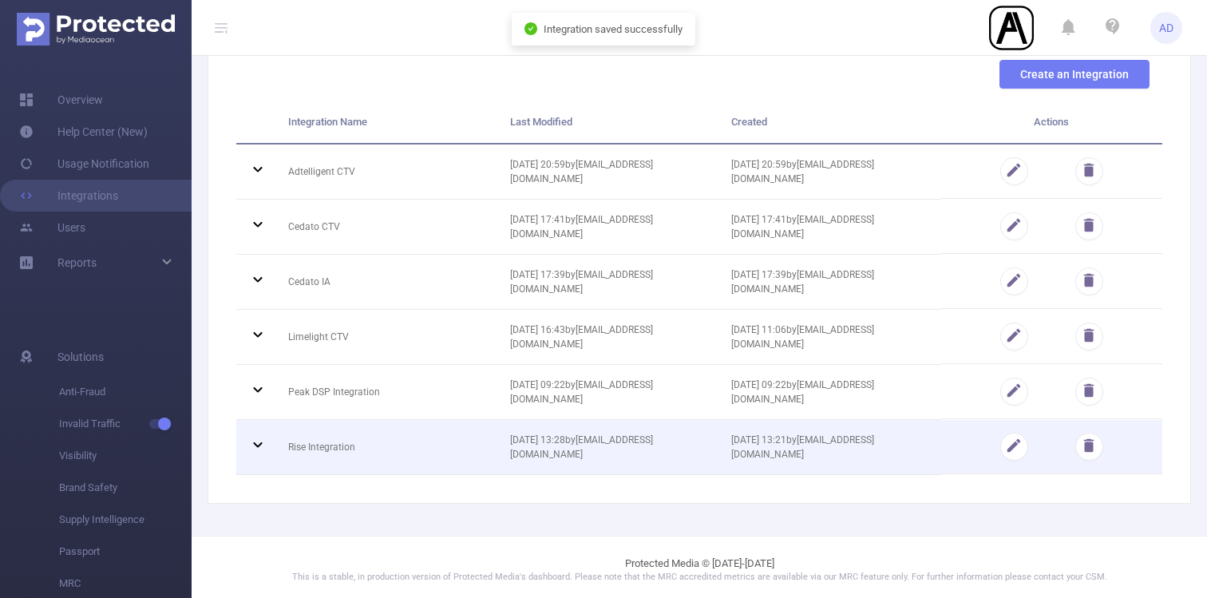
click at [260, 442] on icon at bounding box center [257, 445] width 9 height 6
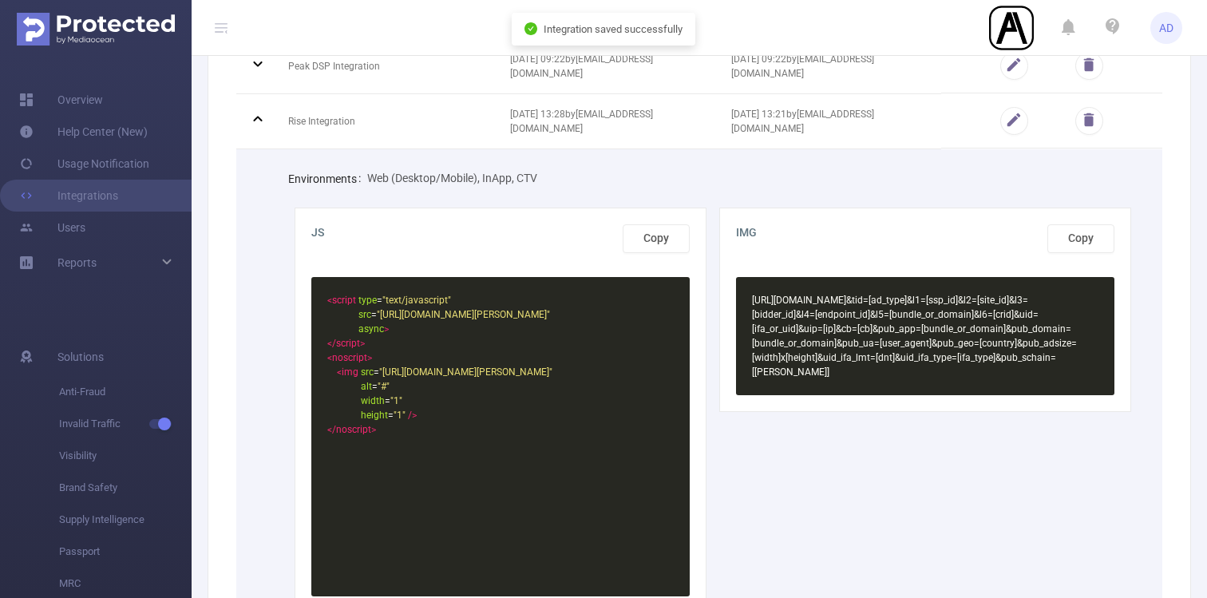
scroll to position [470, 0]
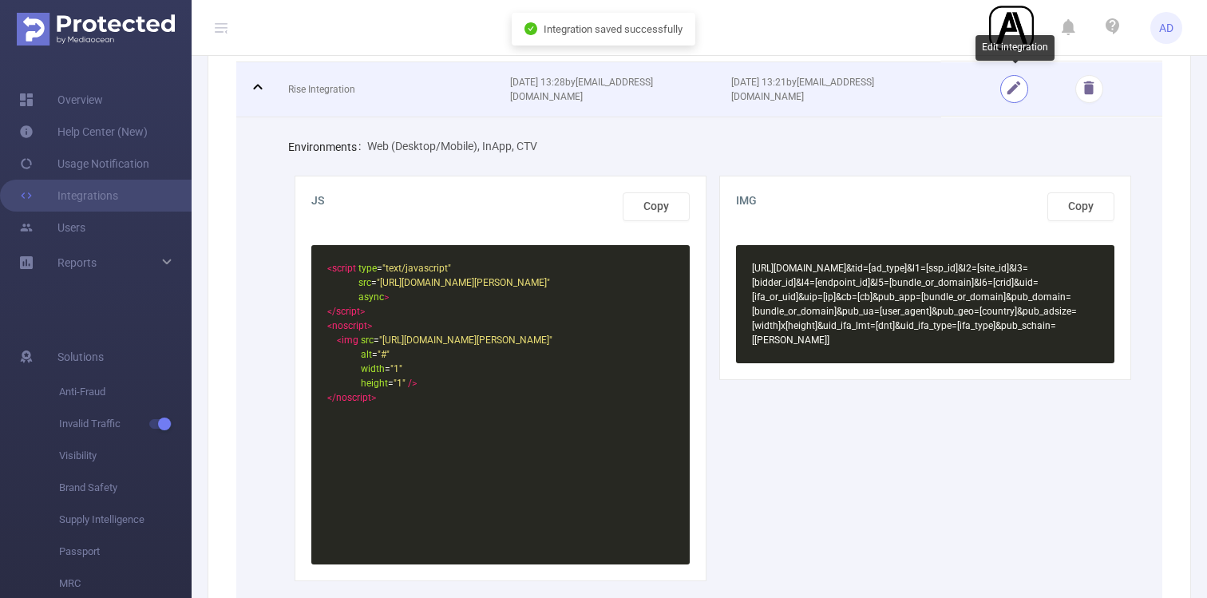
click at [1011, 79] on button "button" at bounding box center [1014, 89] width 28 height 28
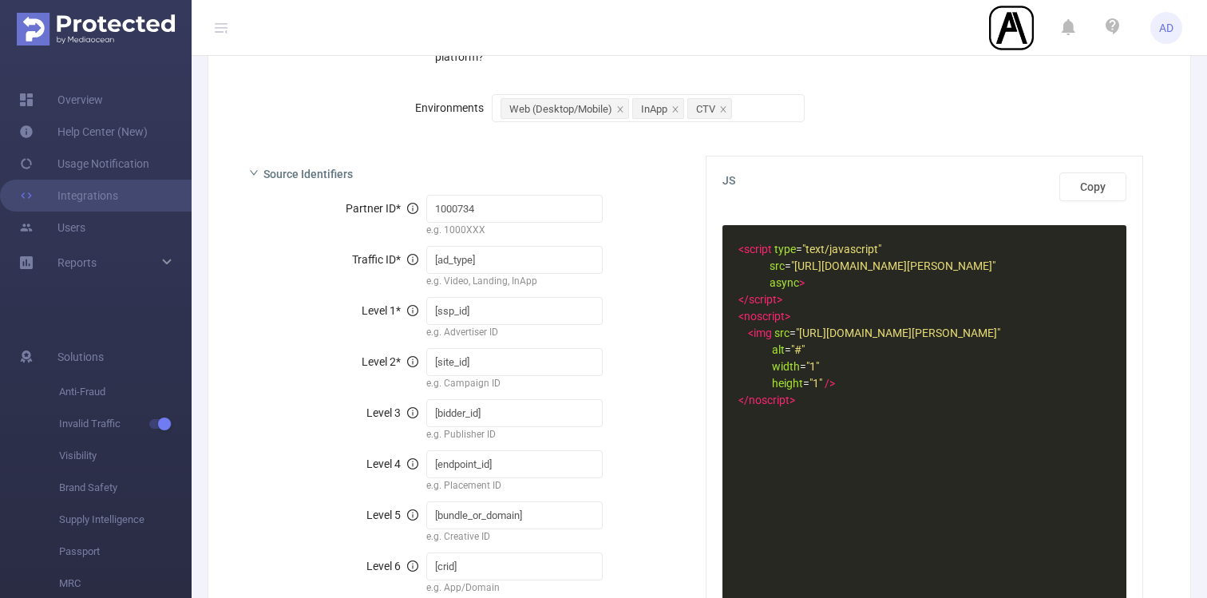
scroll to position [278, 0]
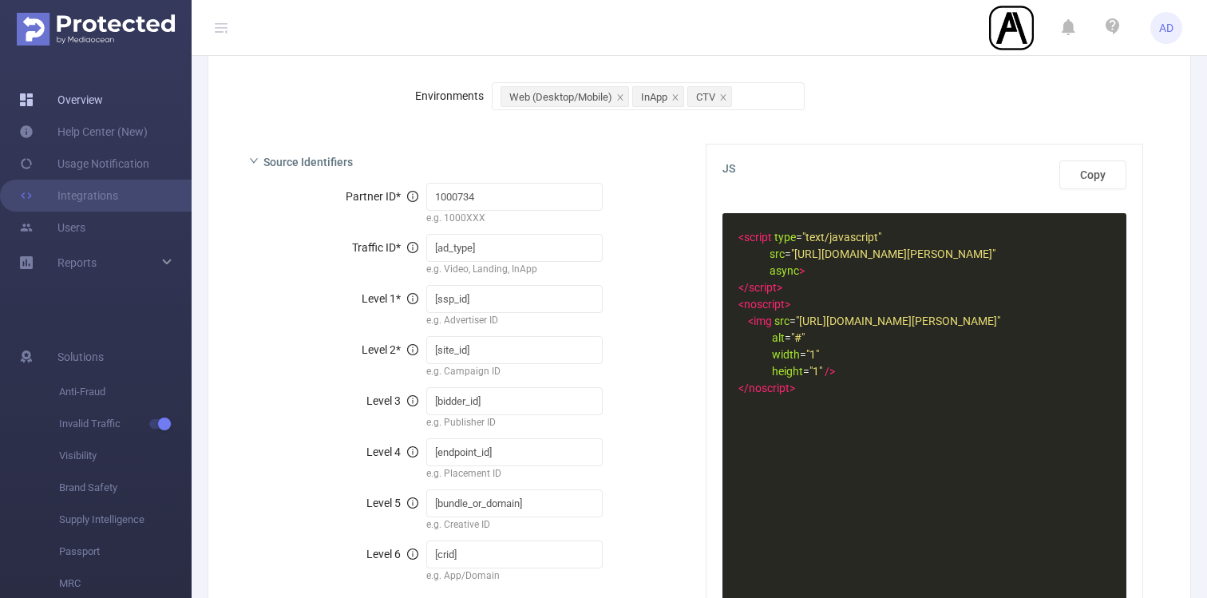
click at [85, 98] on link "Overview" at bounding box center [61, 100] width 84 height 32
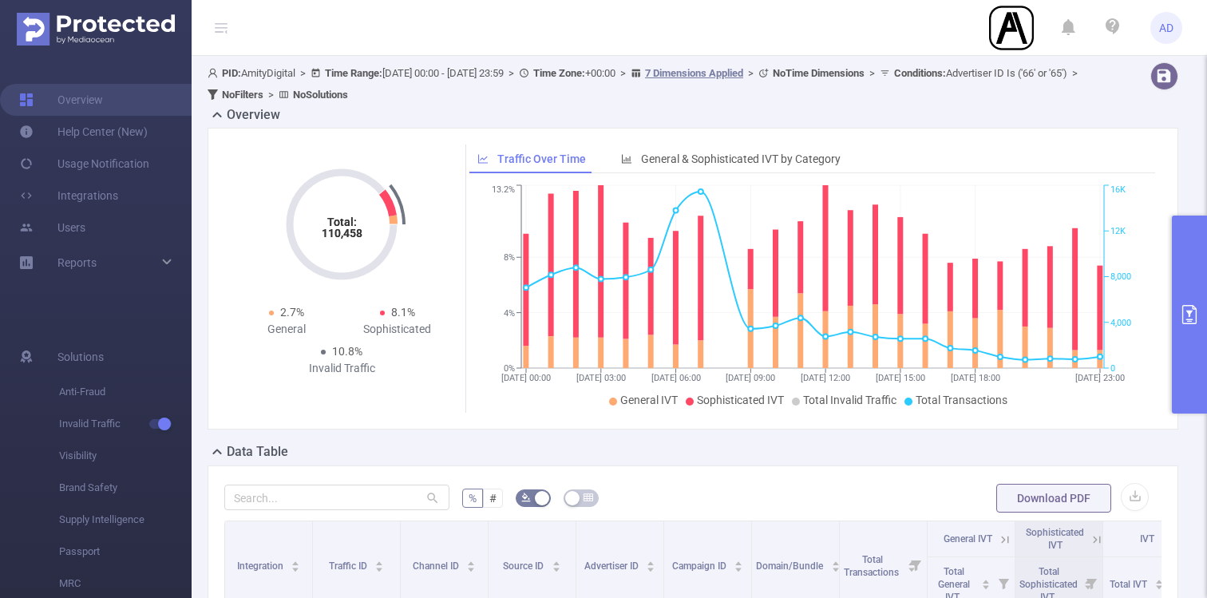
click at [1199, 275] on button "primary" at bounding box center [1189, 314] width 35 height 198
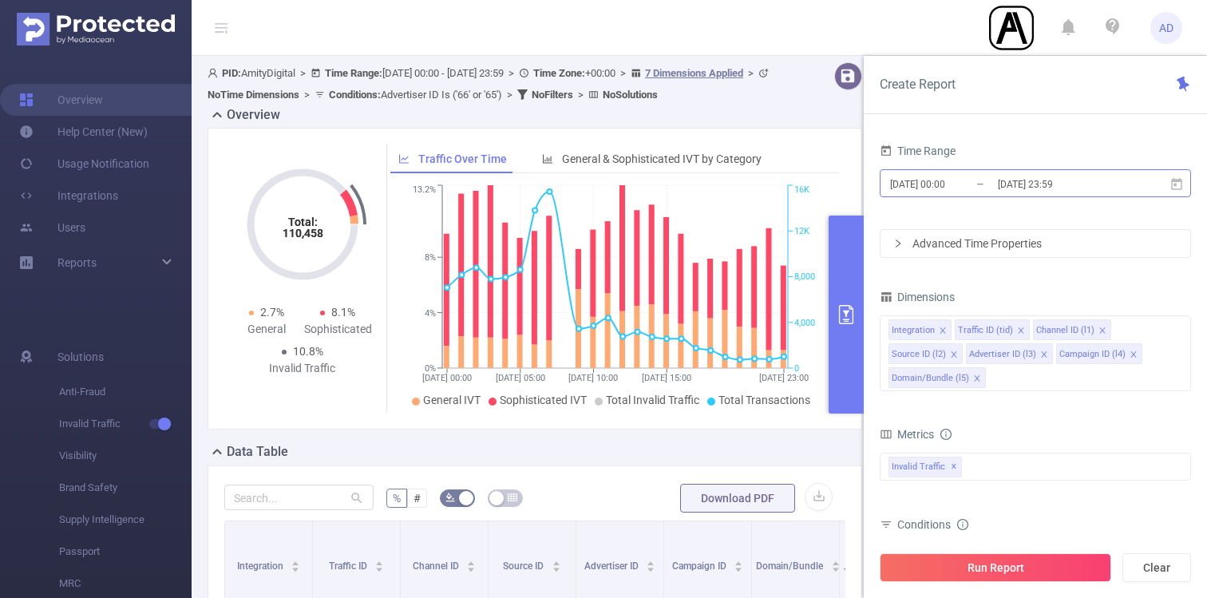
click at [1062, 187] on input "[DATE] 23:59" at bounding box center [1060, 184] width 129 height 22
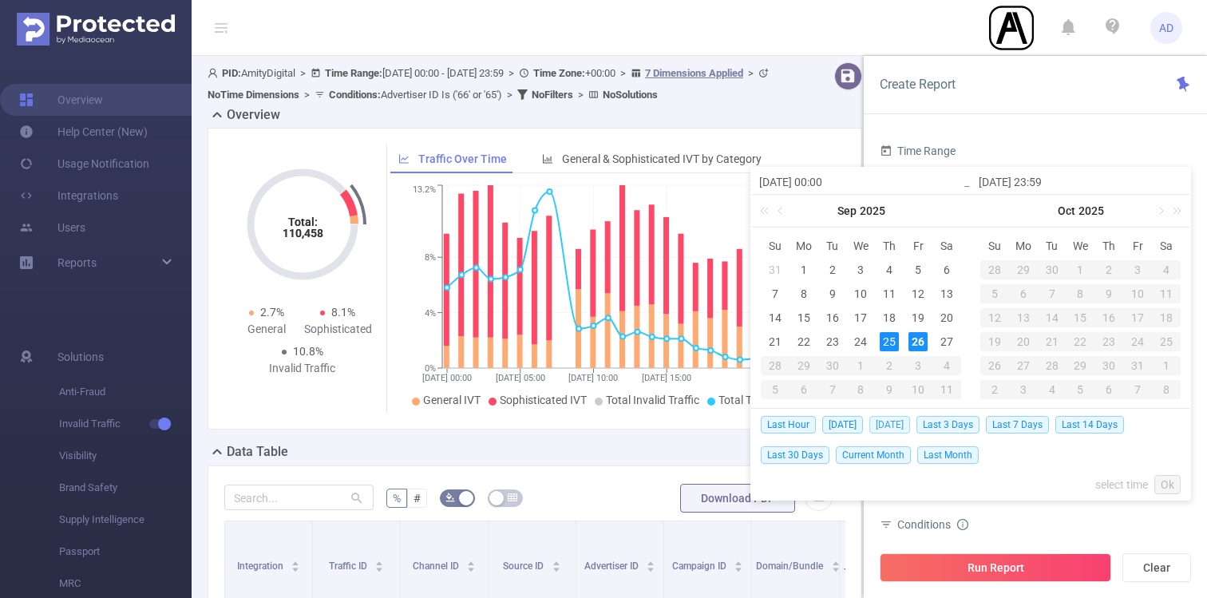
click at [901, 421] on span "[DATE]" at bounding box center [889, 425] width 41 height 18
type input "[DATE] 00:00"
type input "[DATE] 23:59"
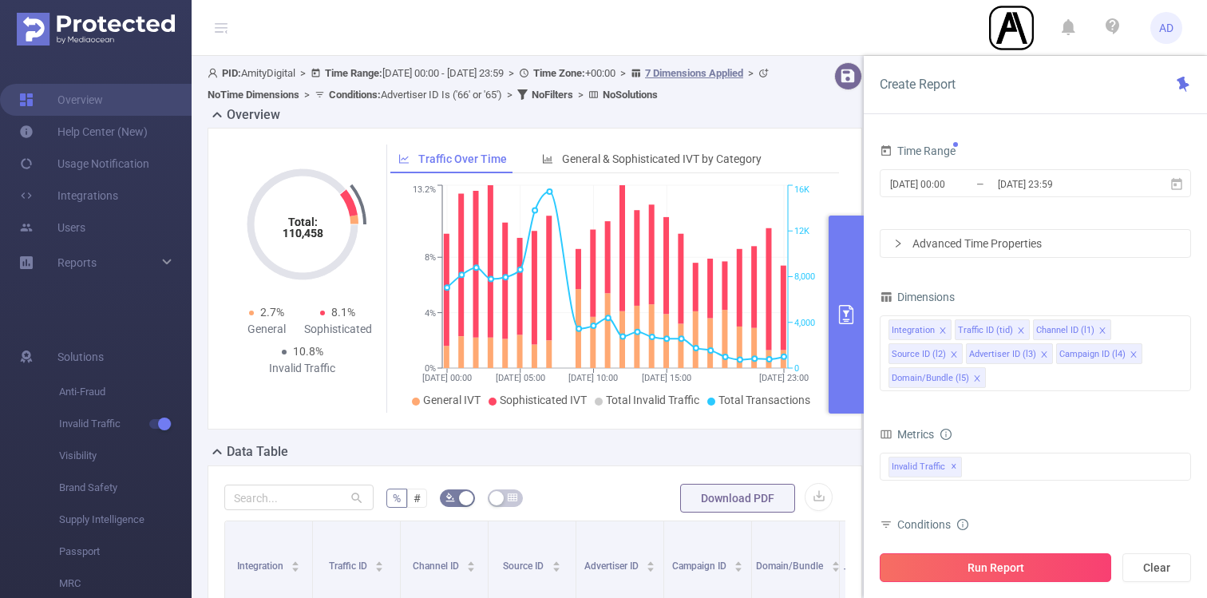
click at [986, 563] on button "Run Report" at bounding box center [995, 567] width 231 height 29
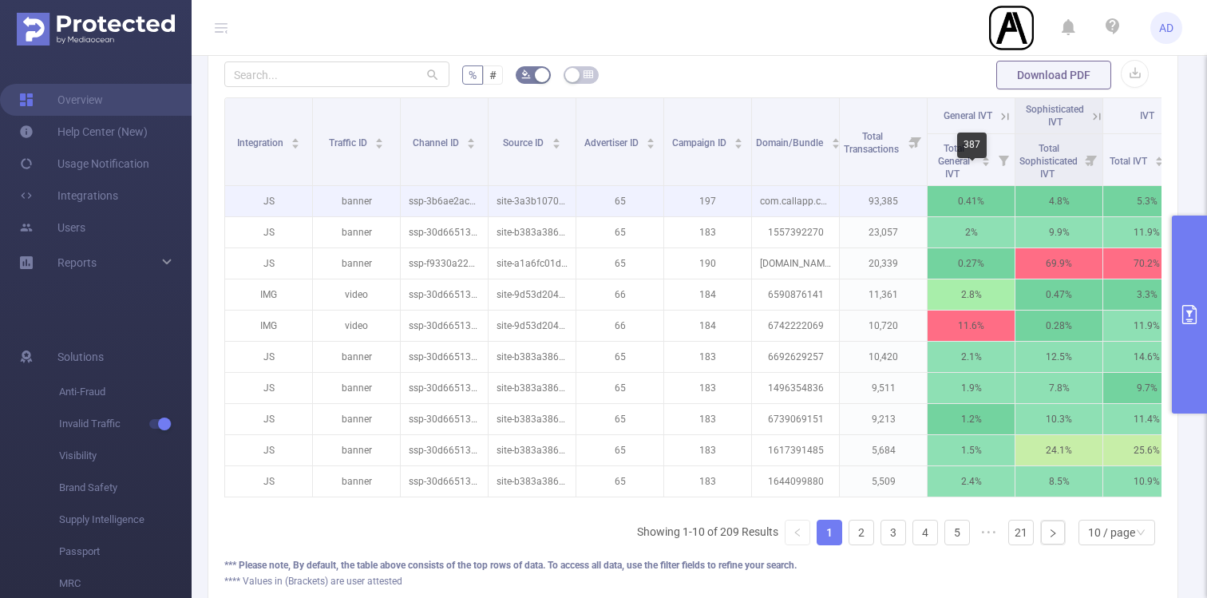
scroll to position [179, 0]
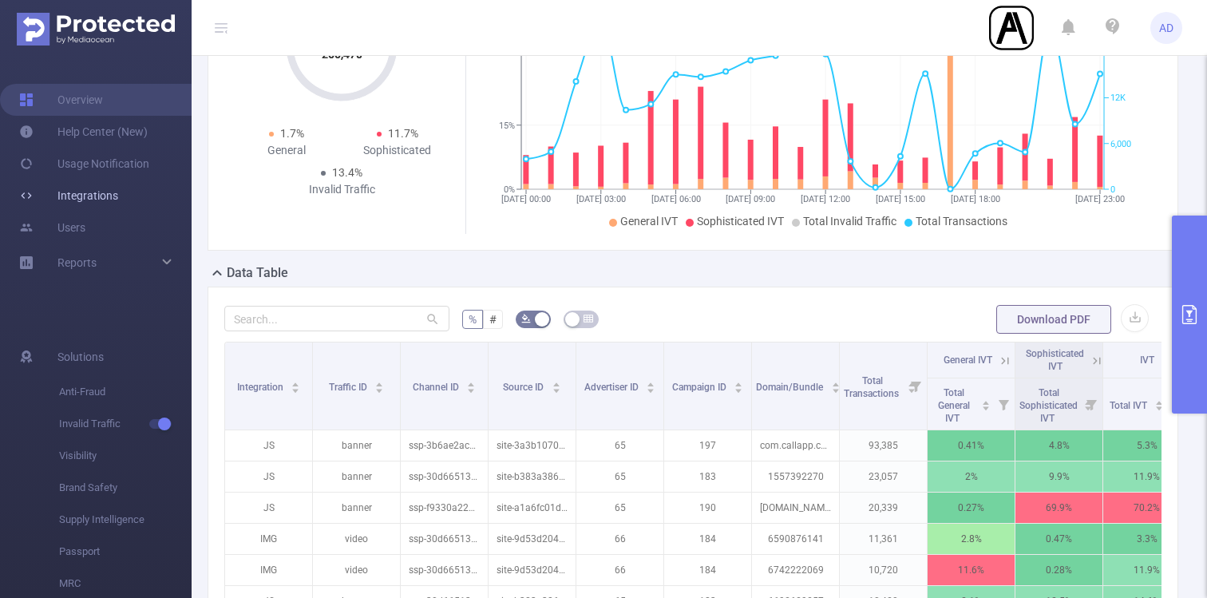
click at [85, 196] on link "Integrations" at bounding box center [68, 196] width 99 height 32
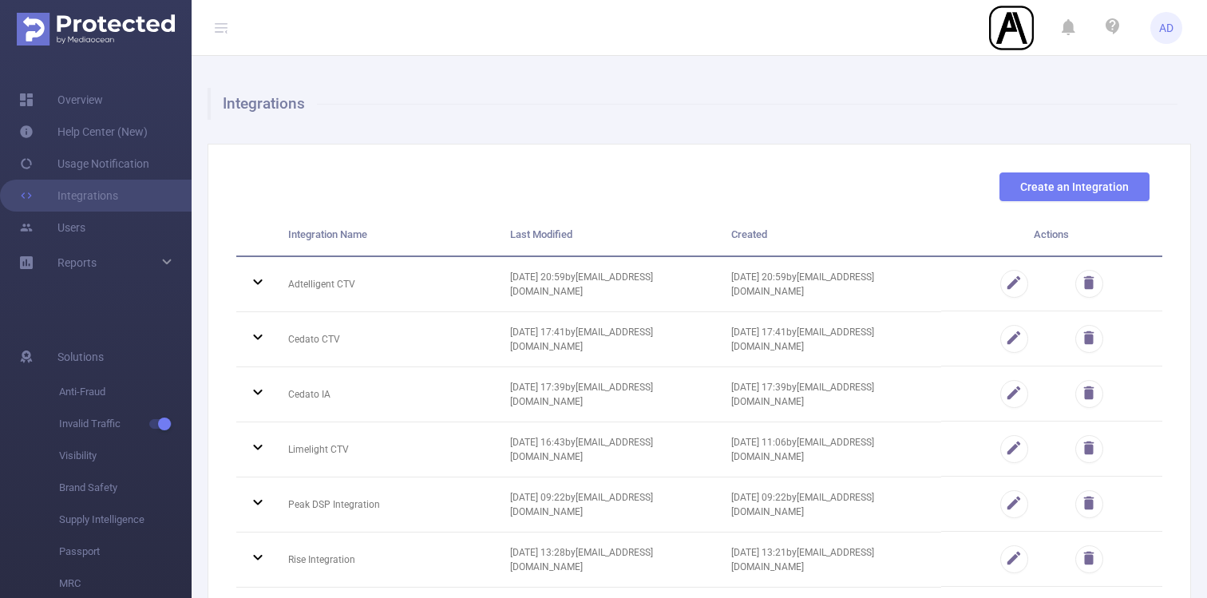
scroll to position [113, 0]
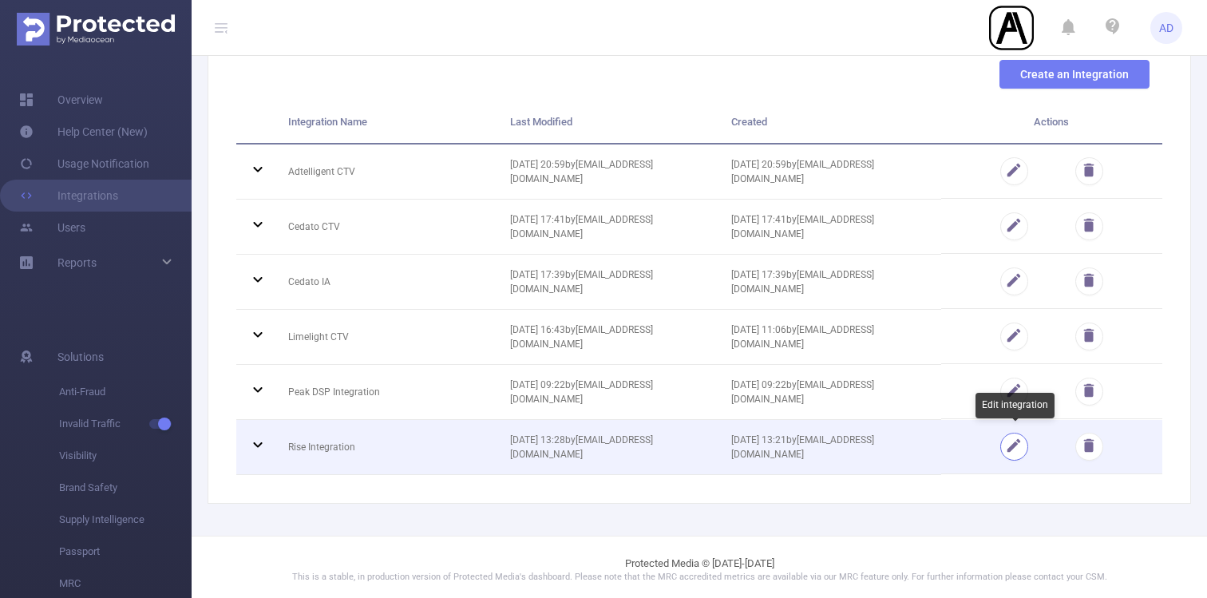
click at [1021, 448] on button "button" at bounding box center [1014, 447] width 28 height 28
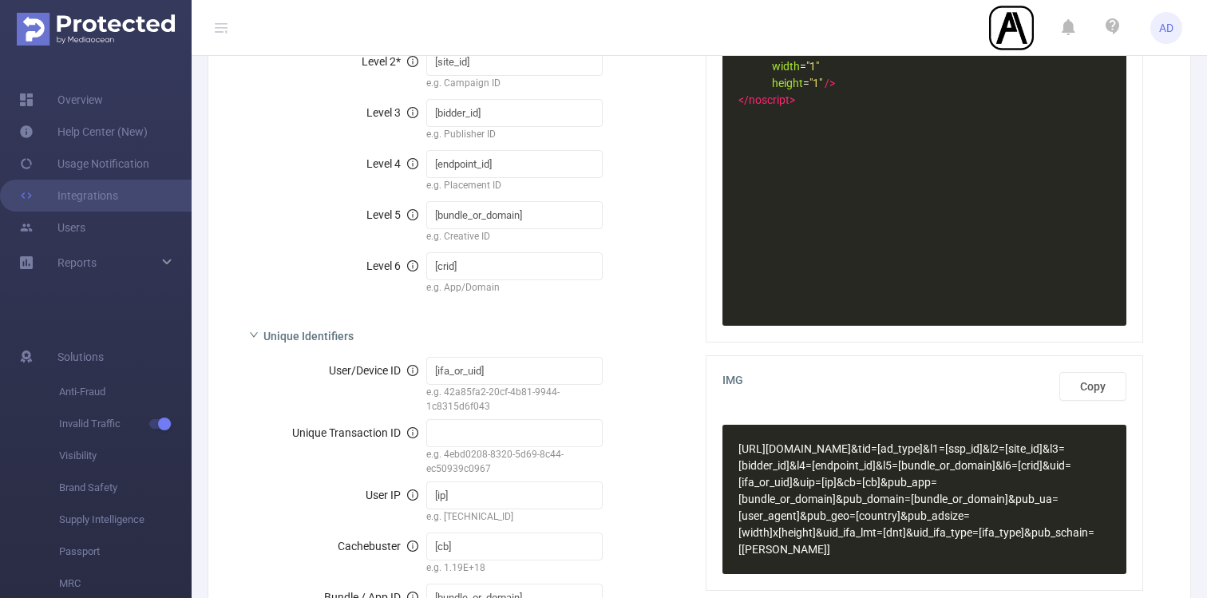
scroll to position [530, 0]
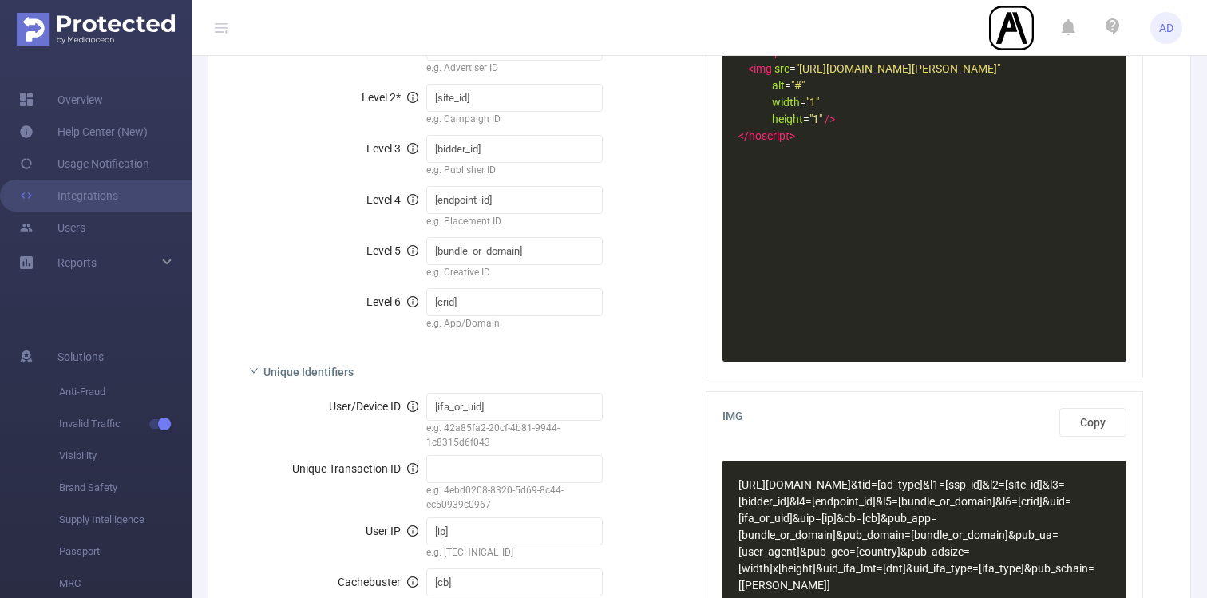
click at [305, 491] on div "Unique Transaction ID e.g. 4ebd0208-8320-5d69-8c44-ec50939c0967" at bounding box center [461, 482] width 425 height 58
drag, startPoint x: 293, startPoint y: 468, endPoint x: 402, endPoint y: 470, distance: 109.4
click at [402, 470] on span "Unique Transaction ID" at bounding box center [355, 468] width 126 height 13
copy span "Unique Transaction ID"
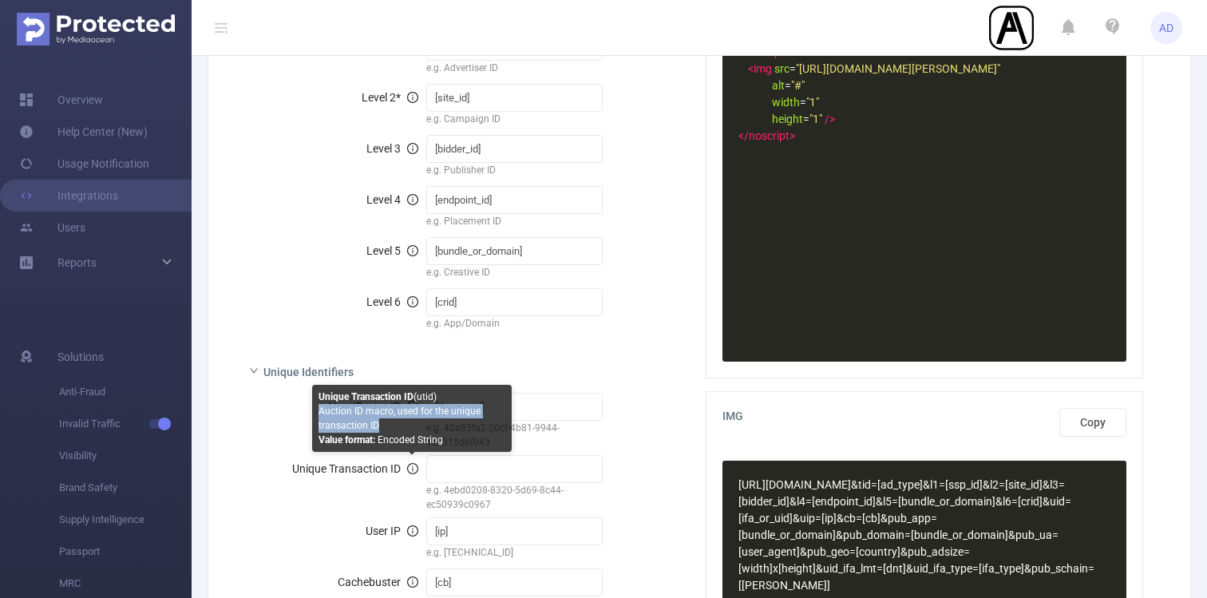
drag, startPoint x: 318, startPoint y: 410, endPoint x: 386, endPoint y: 429, distance: 70.5
click at [386, 429] on p "Auction ID macro, used for the unique transaction ID" at bounding box center [411, 418] width 187 height 29
copy p "Auction ID macro, used for the unique transaction ID"
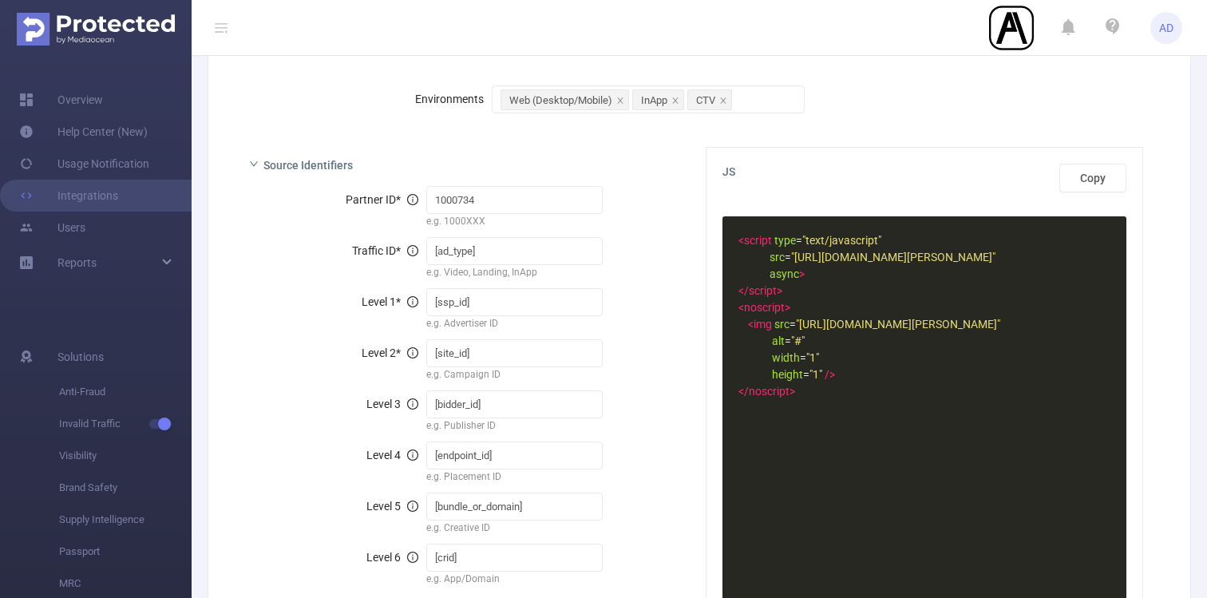
scroll to position [233, 0]
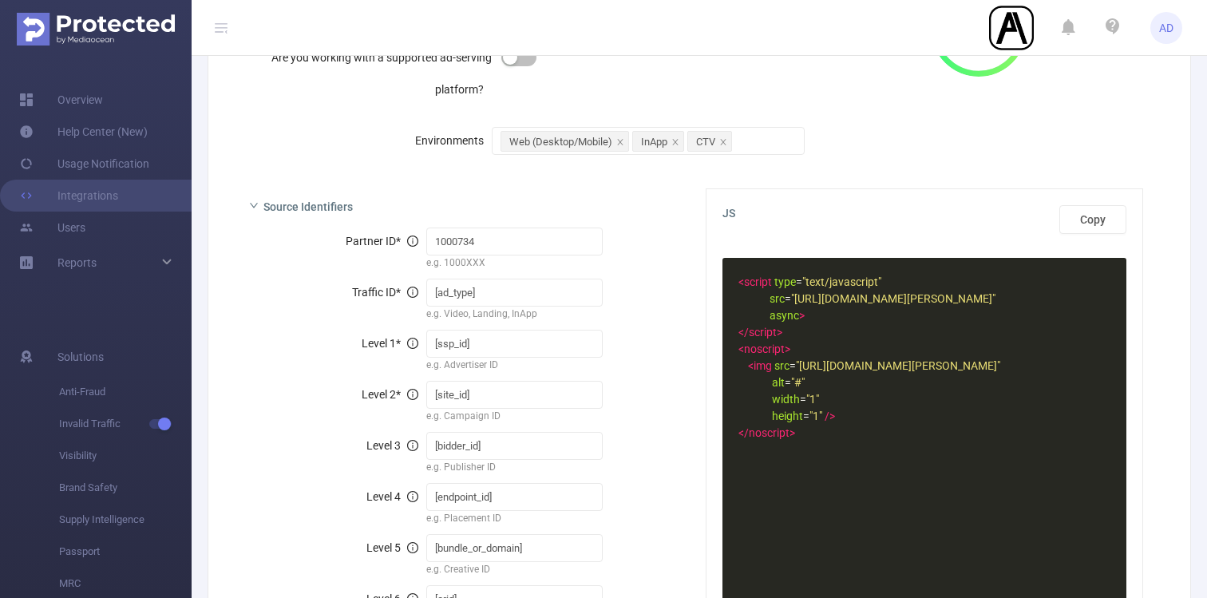
click at [950, 136] on div "Save Back 66%" at bounding box center [1039, 57] width 231 height 236
click at [892, 170] on div "Integration Name Rise Integration Description Are you working with a supported …" at bounding box center [577, 57] width 694 height 236
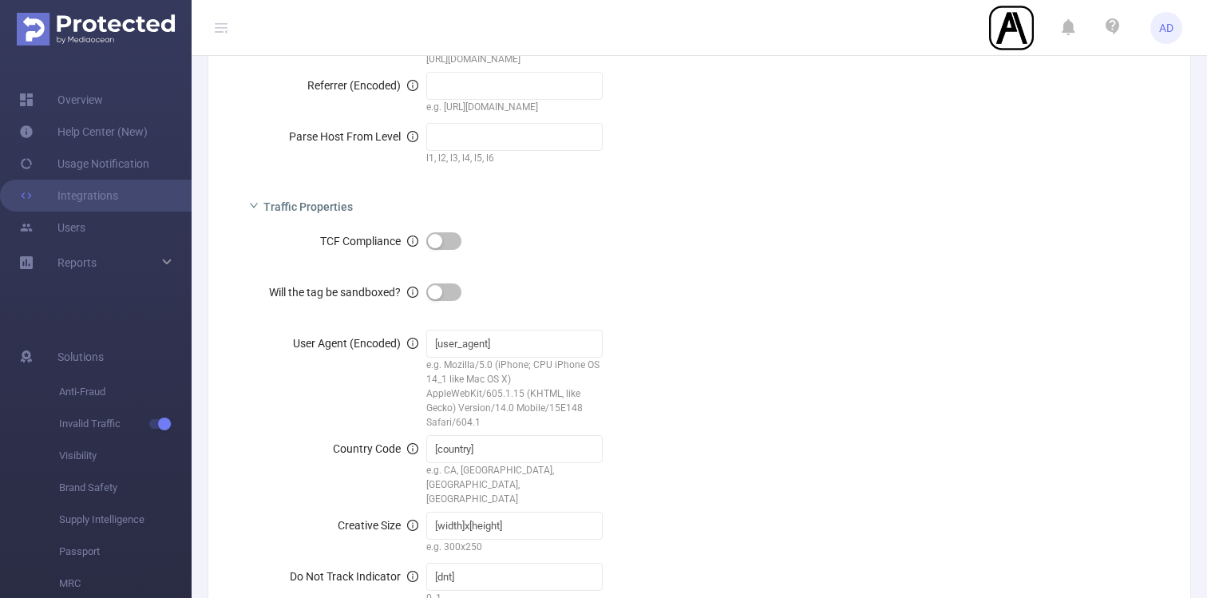
scroll to position [1304, 0]
